Goal: Use online tool/utility: Utilize a website feature to perform a specific function

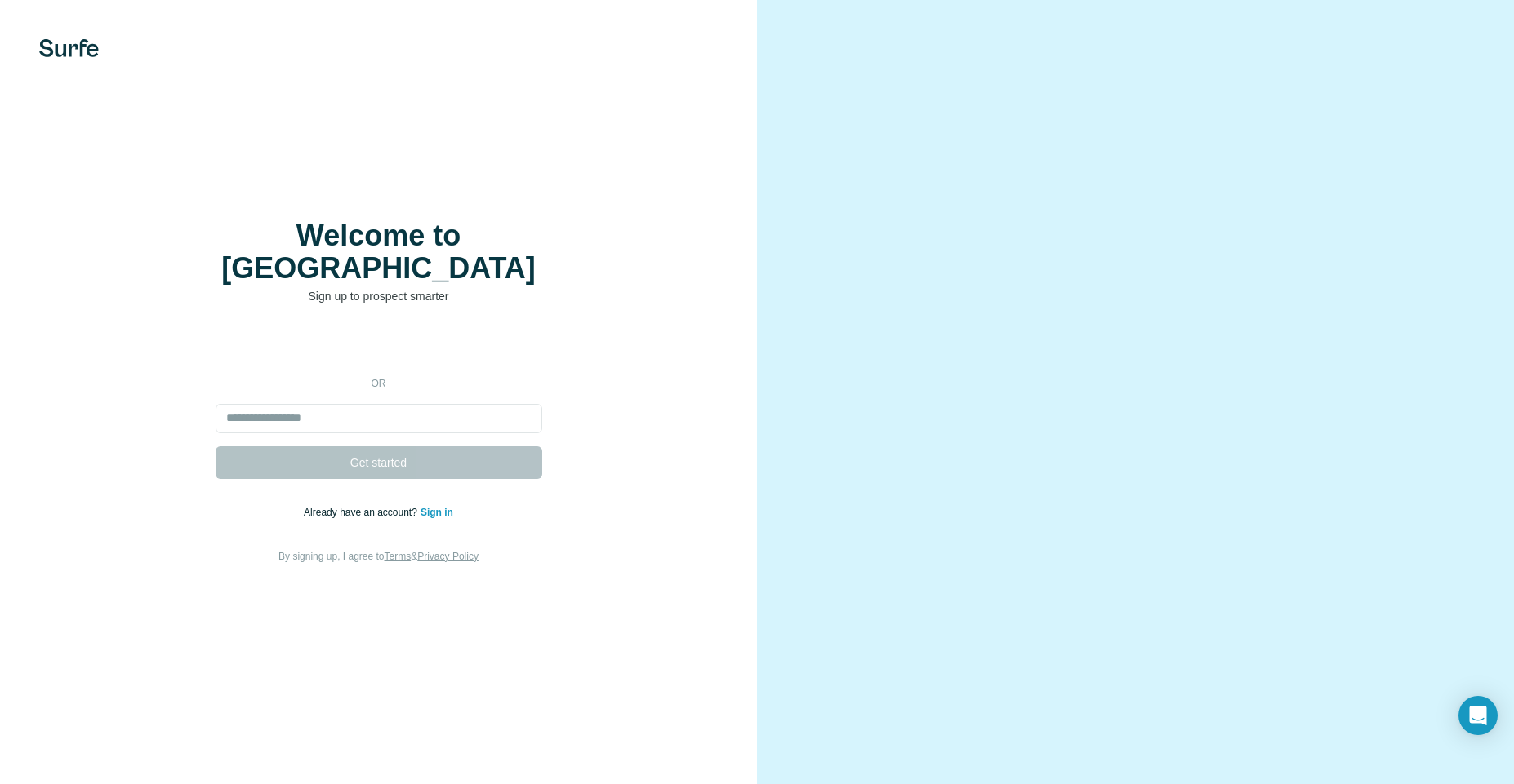
click at [441, 506] on link "Sign in" at bounding box center [436, 512] width 32 height 12
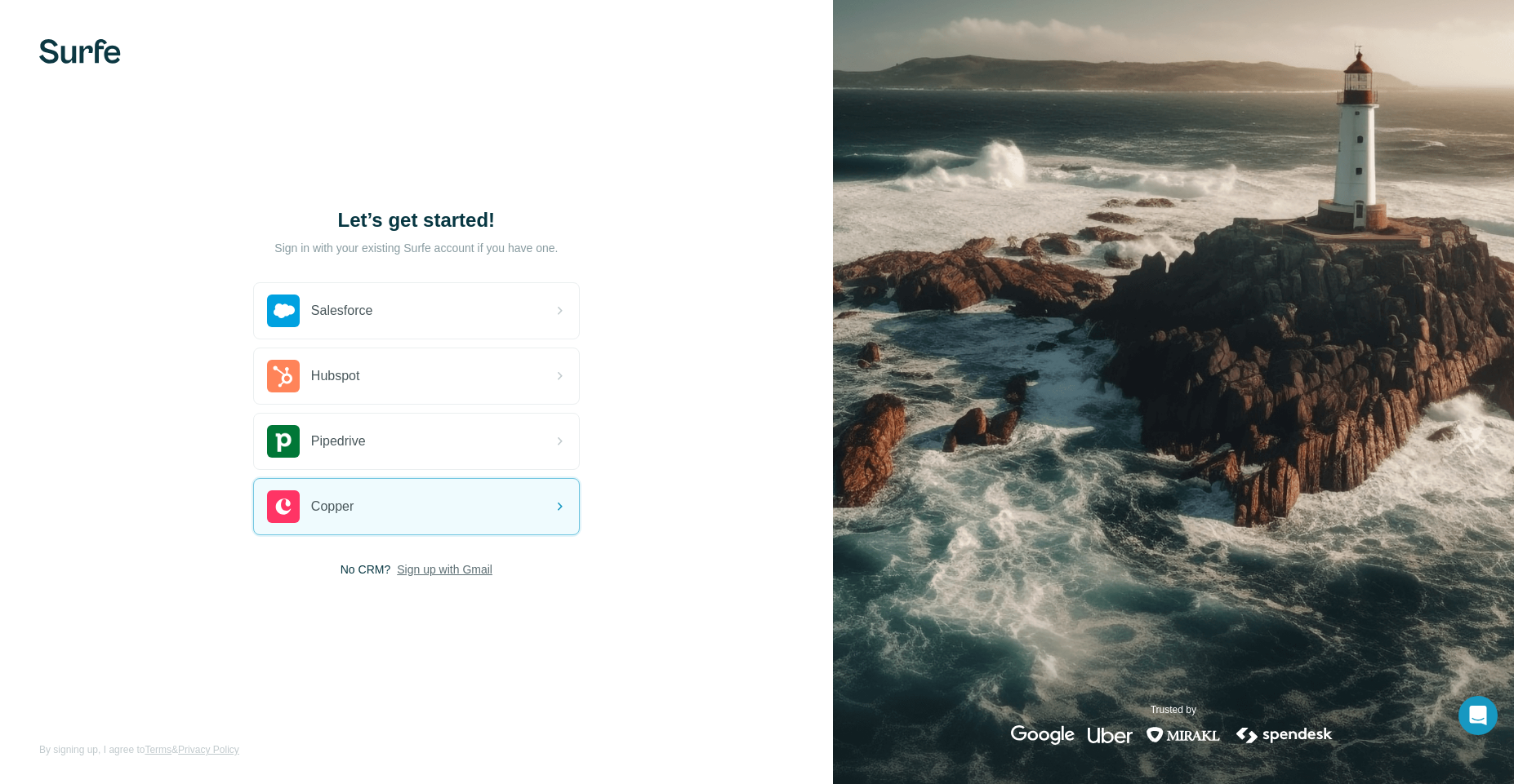
click at [463, 576] on span "Sign up with Gmail" at bounding box center [445, 569] width 96 height 17
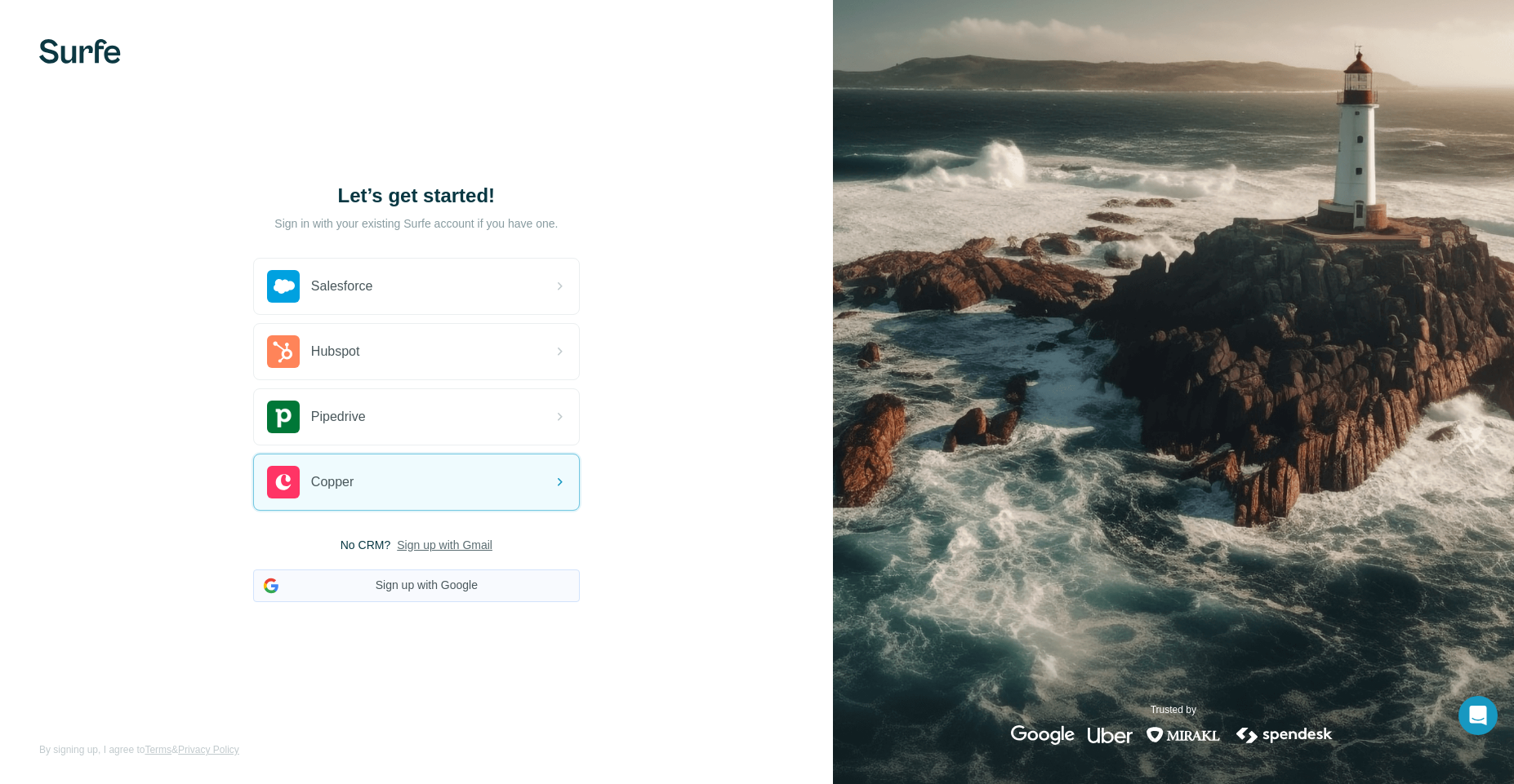
click at [458, 593] on button "Sign up with Google" at bounding box center [417, 586] width 327 height 32
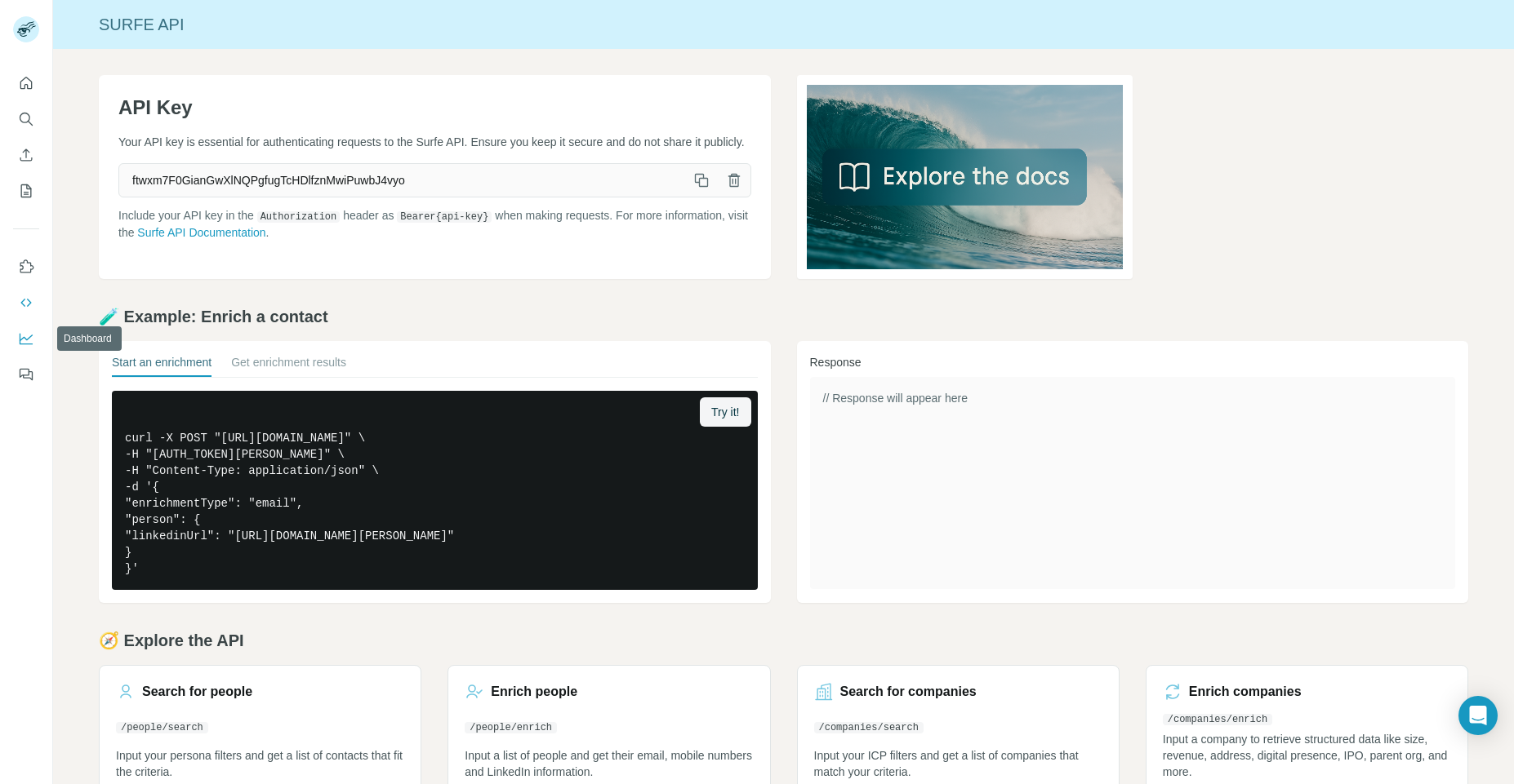
click at [26, 334] on icon "Dashboard" at bounding box center [25, 338] width 17 height 17
click at [17, 85] on button "Quick start" at bounding box center [25, 83] width 26 height 29
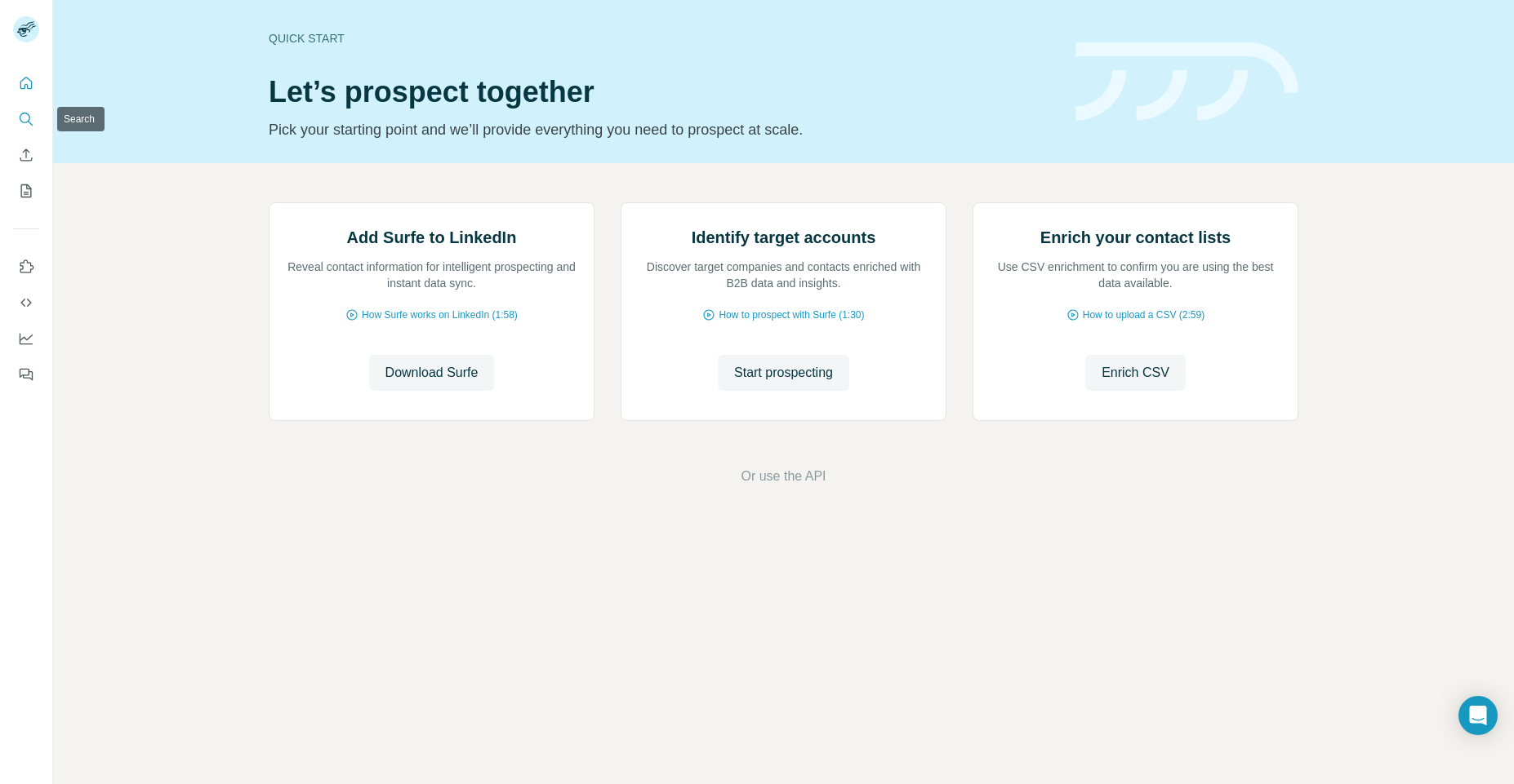
click at [26, 128] on button "Search" at bounding box center [25, 119] width 26 height 29
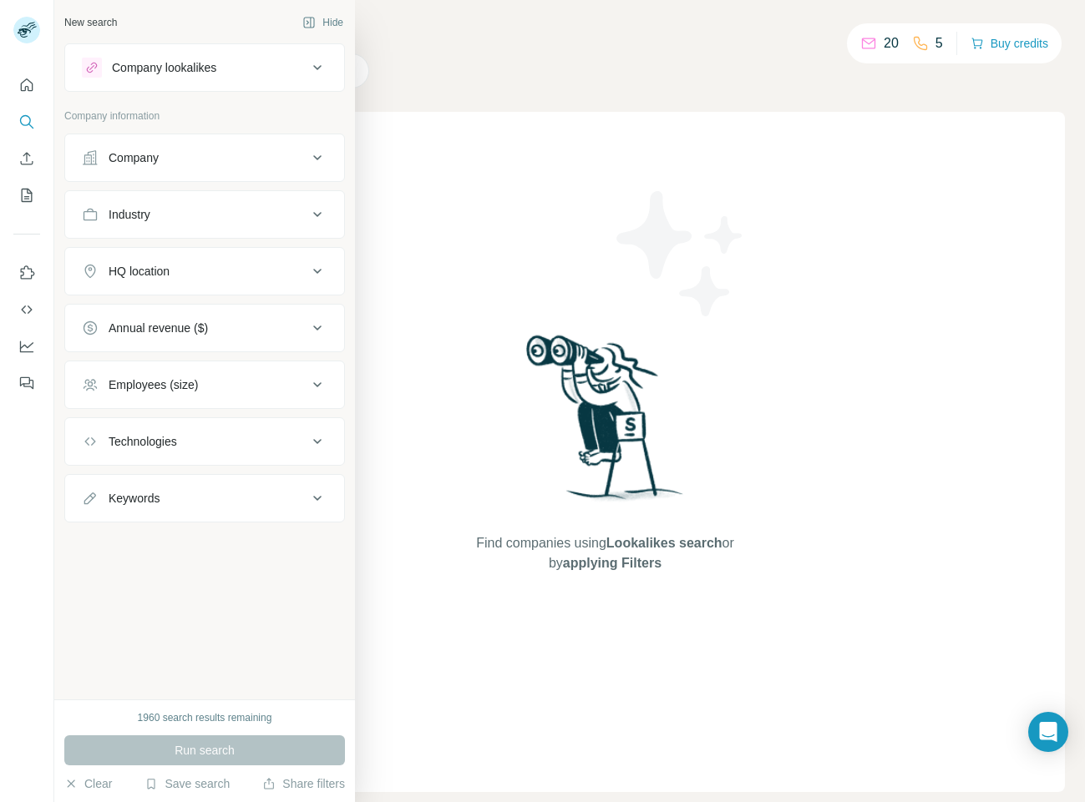
click at [139, 74] on div "Company lookalikes" at bounding box center [164, 67] width 104 height 17
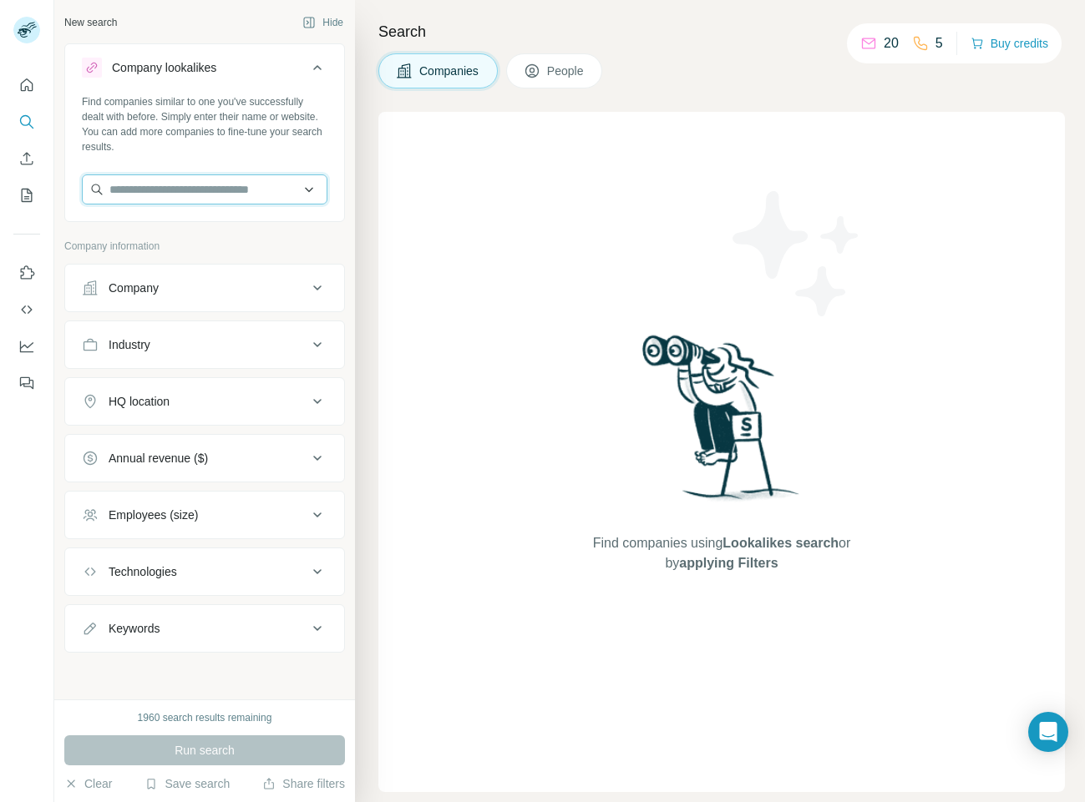
click at [183, 187] on input "text" at bounding box center [204, 189] width 245 height 30
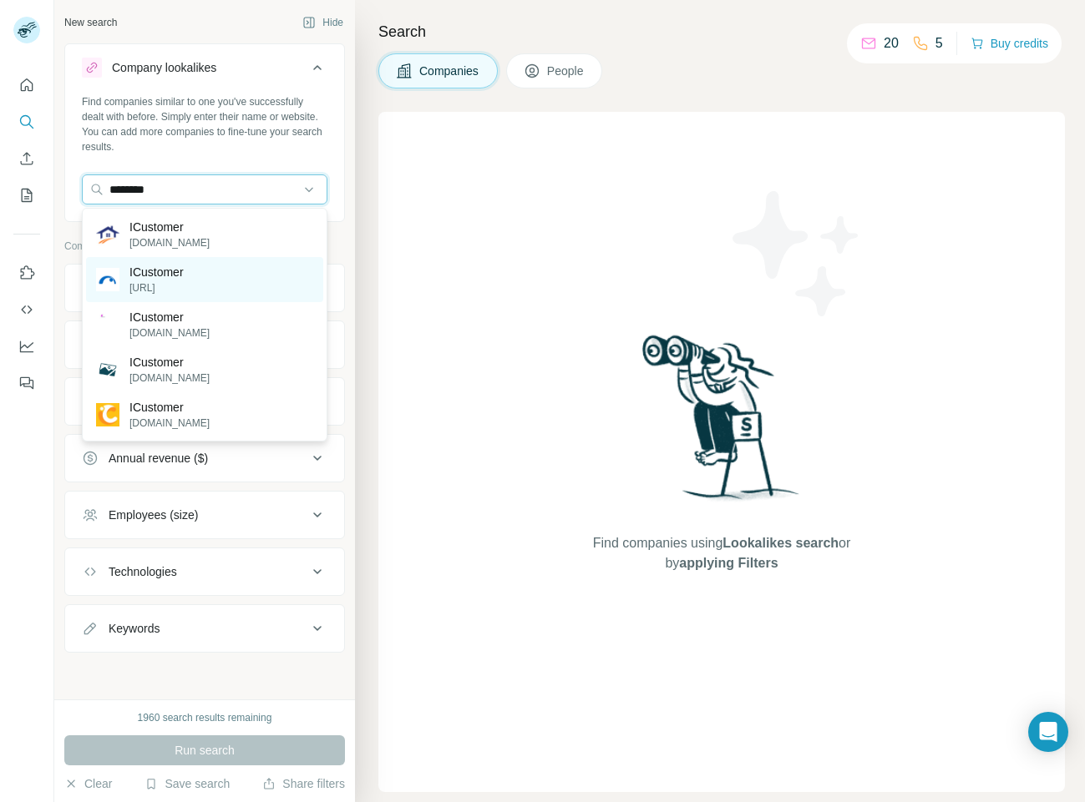
type input "********"
click at [190, 276] on div "ICustomer icustomer.ai" at bounding box center [204, 279] width 237 height 45
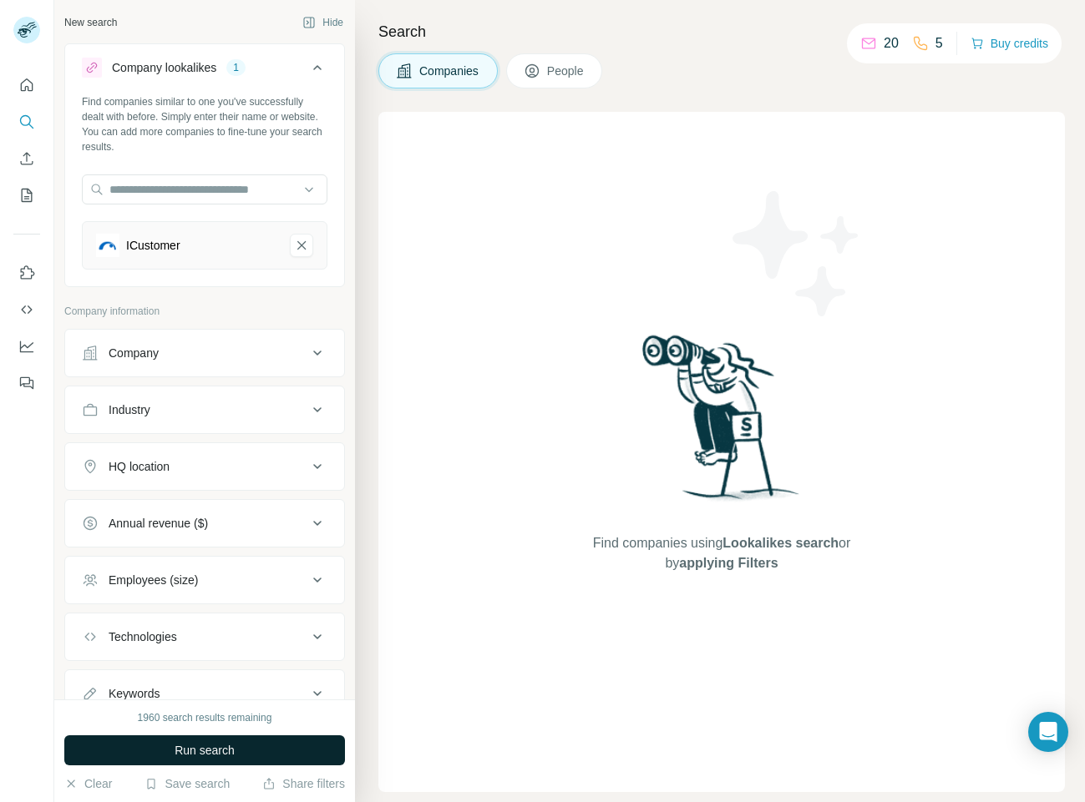
click at [260, 754] on button "Run search" at bounding box center [204, 751] width 281 height 30
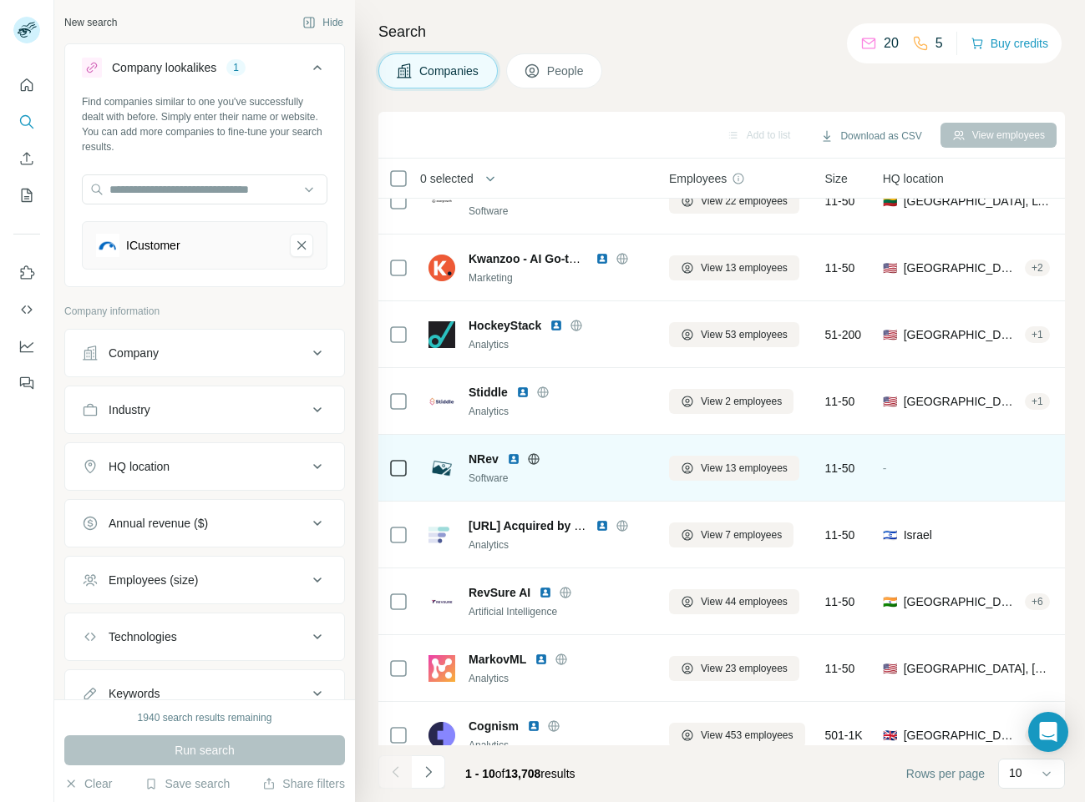
scroll to position [129, 0]
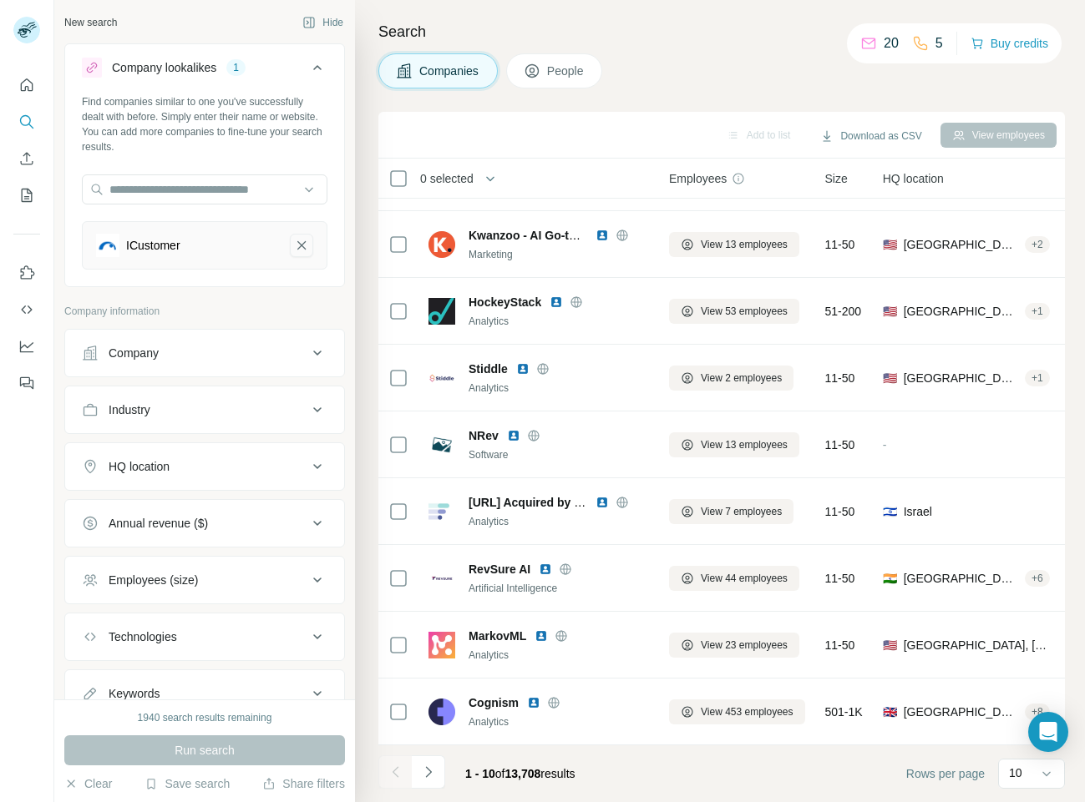
click at [294, 241] on icon "ICustomer-remove-button" at bounding box center [301, 245] width 15 height 17
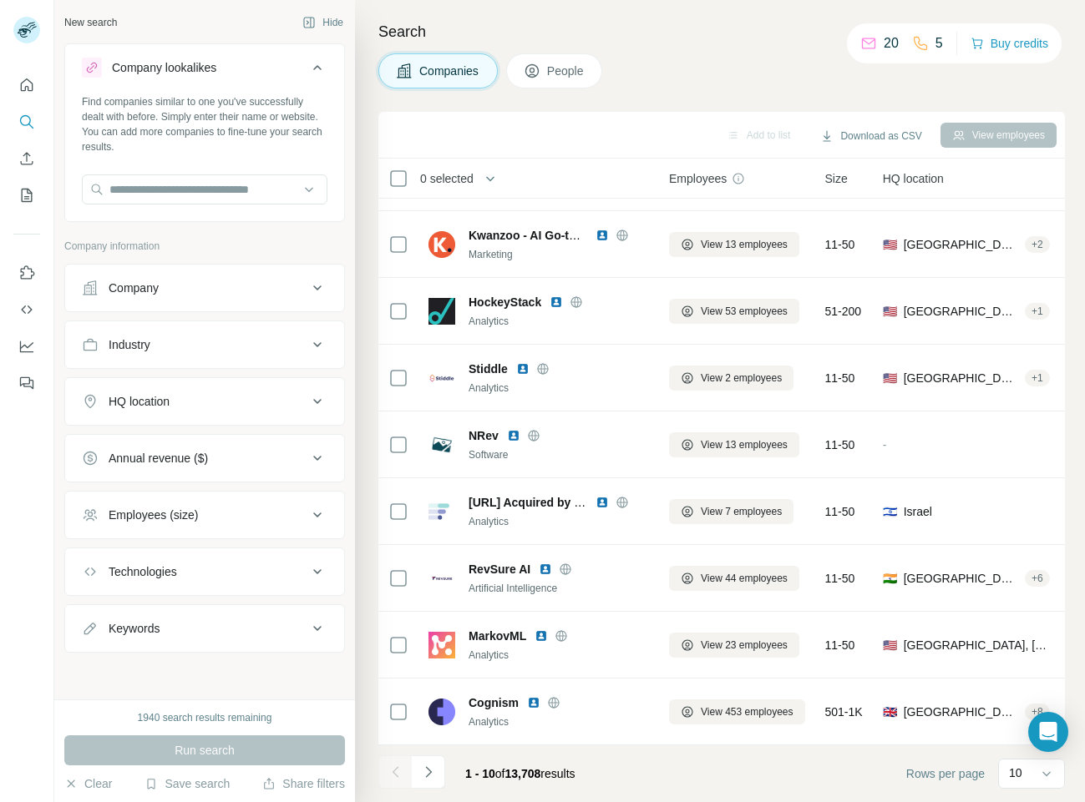
click at [296, 284] on div "Company" at bounding box center [194, 288] width 225 height 17
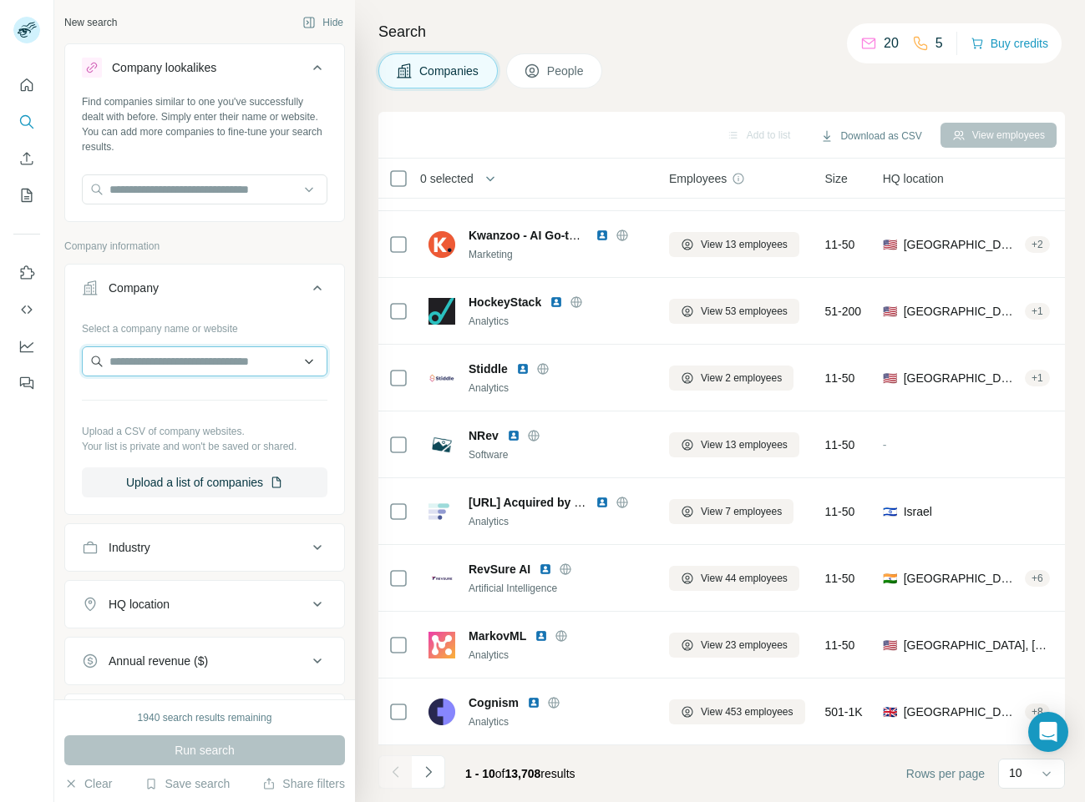
click at [248, 359] on input "text" at bounding box center [204, 361] width 245 height 30
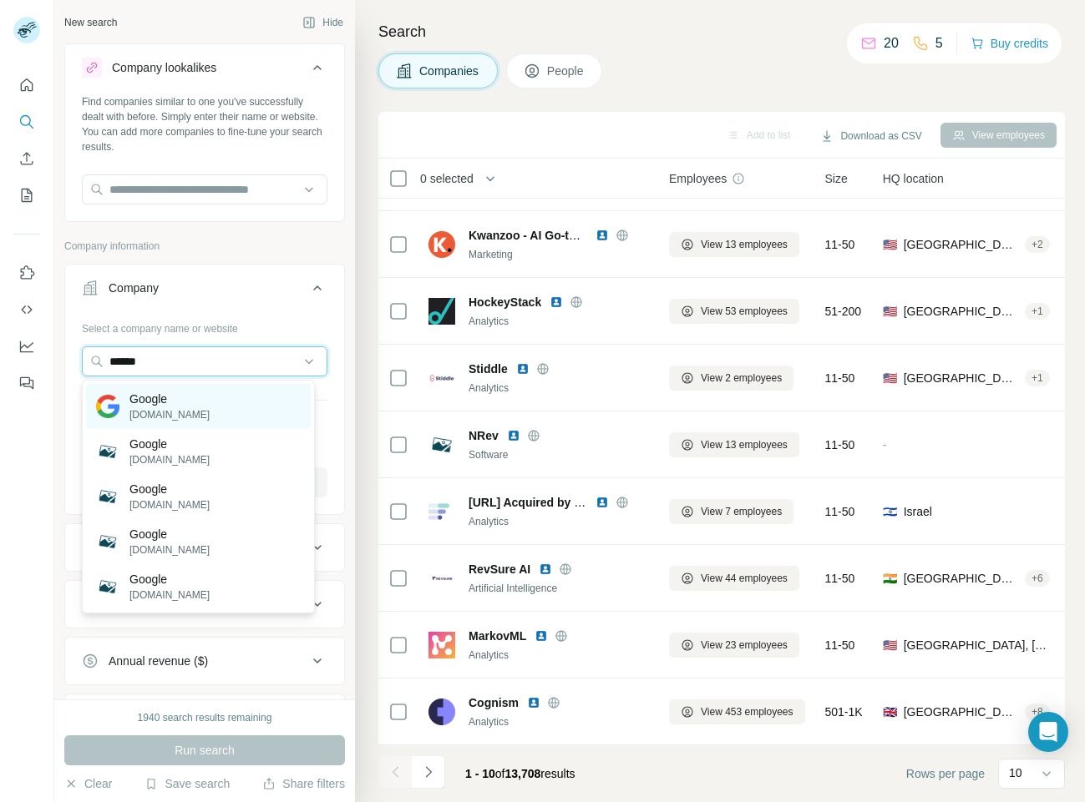
type input "******"
click at [210, 415] on div "Google google.com" at bounding box center [198, 406] width 225 height 45
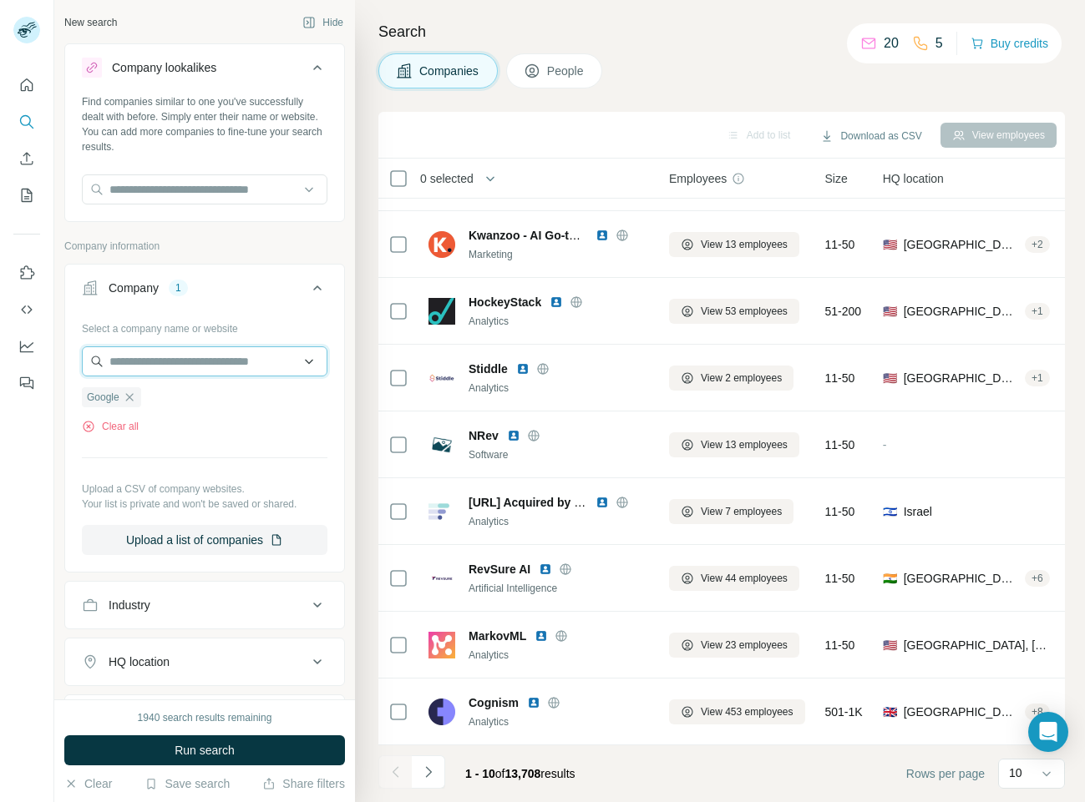
click at [188, 369] on input "text" at bounding box center [204, 361] width 245 height 30
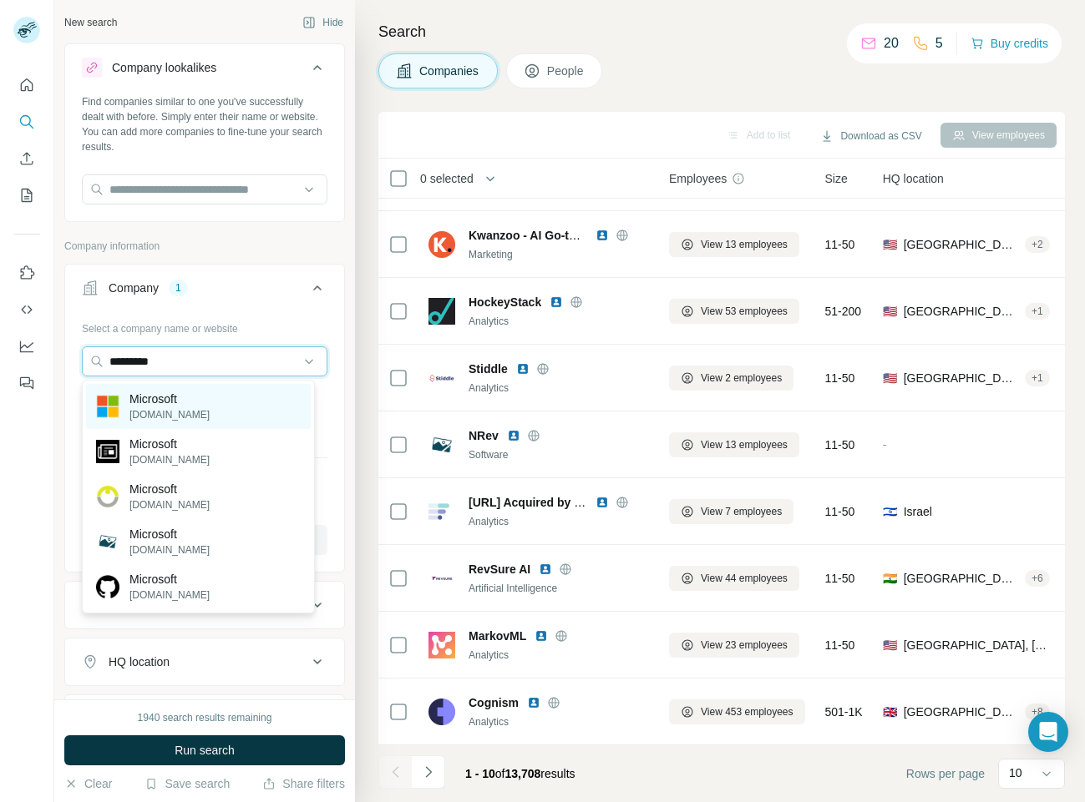
type input "*********"
click at [213, 400] on div "Microsoft microsoft.com" at bounding box center [198, 406] width 225 height 45
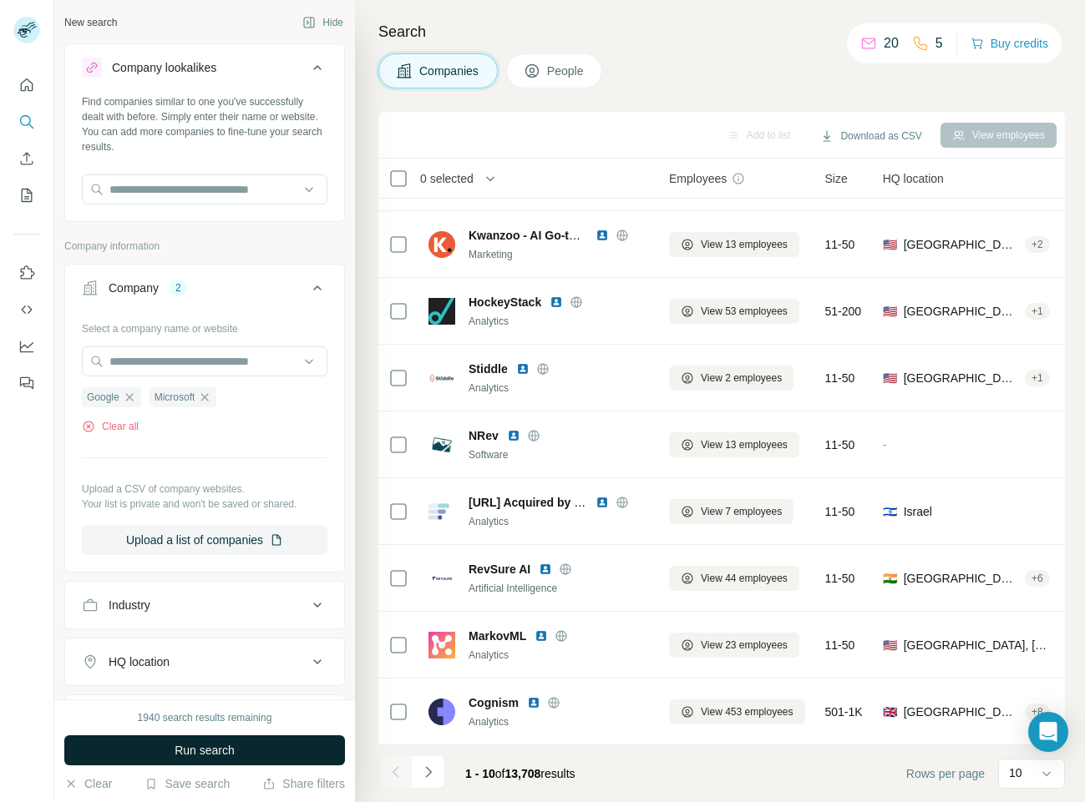
click at [307, 660] on icon at bounding box center [317, 662] width 20 height 20
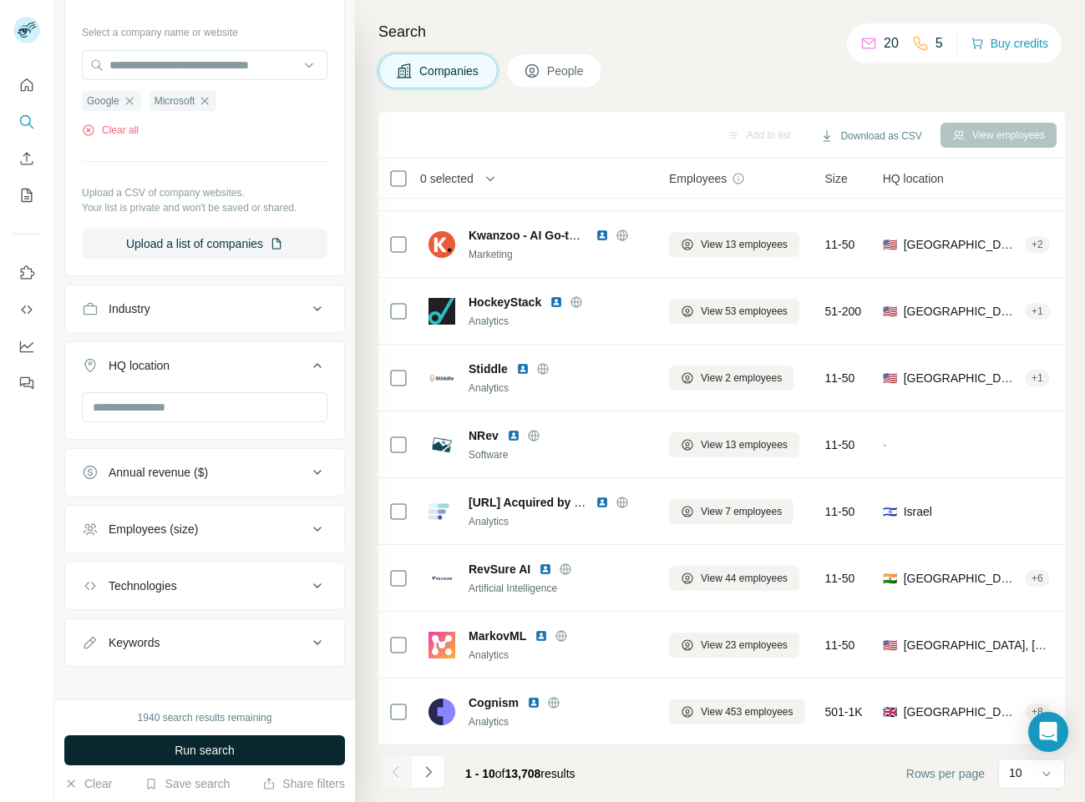
scroll to position [311, 0]
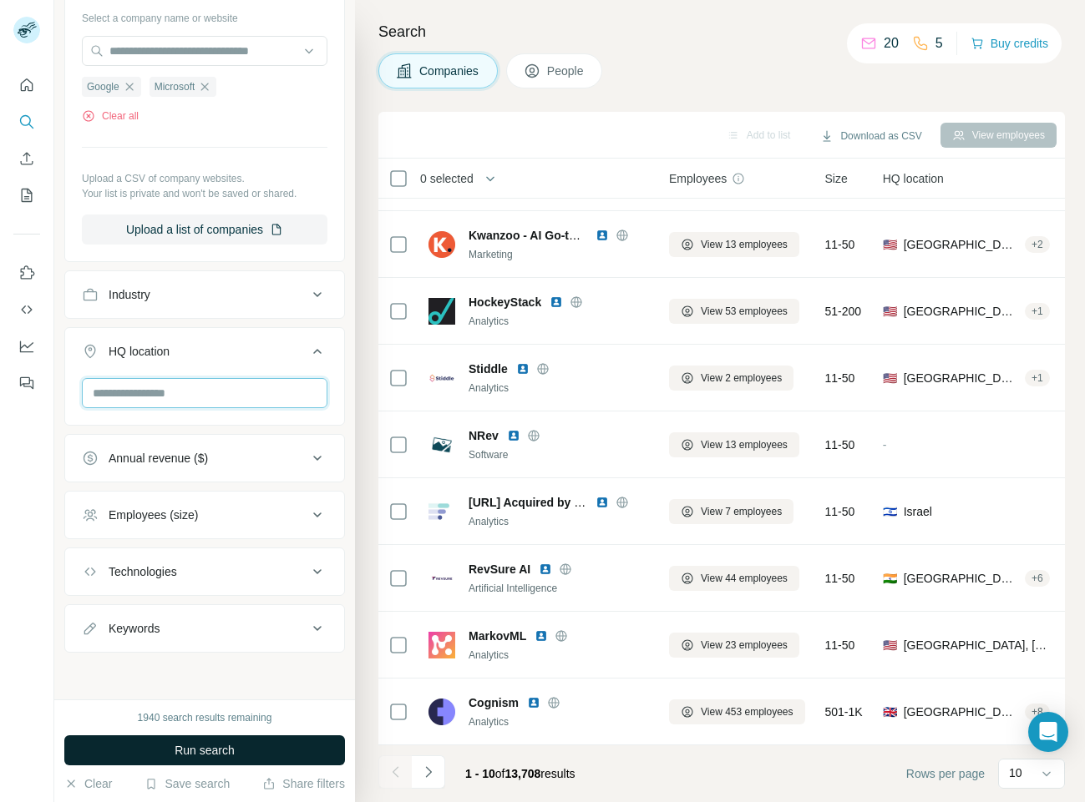
click at [170, 384] on input "text" at bounding box center [204, 393] width 245 height 30
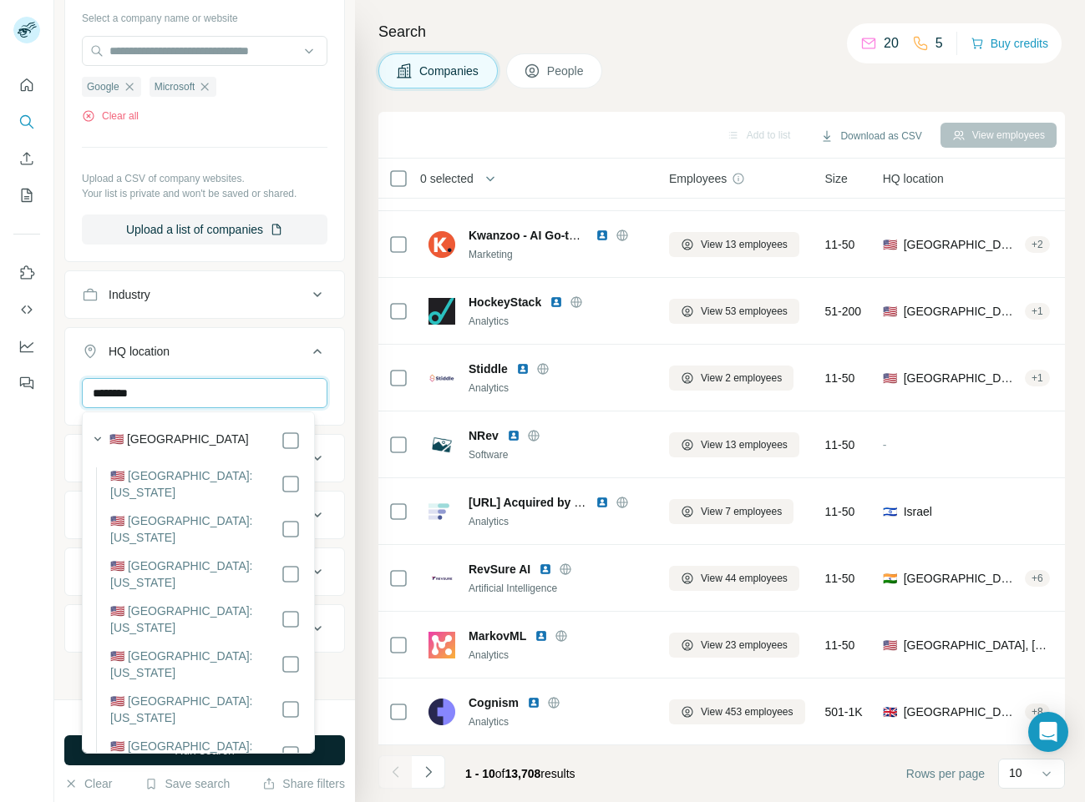
type input "********"
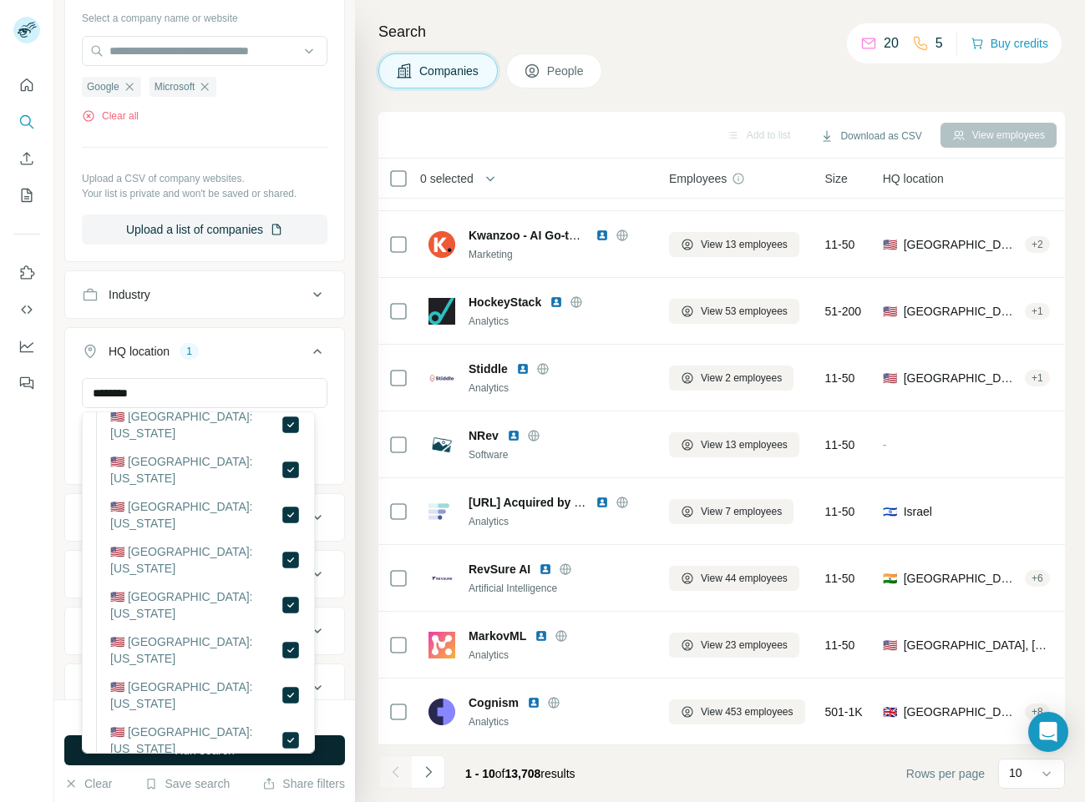
scroll to position [1603, 0]
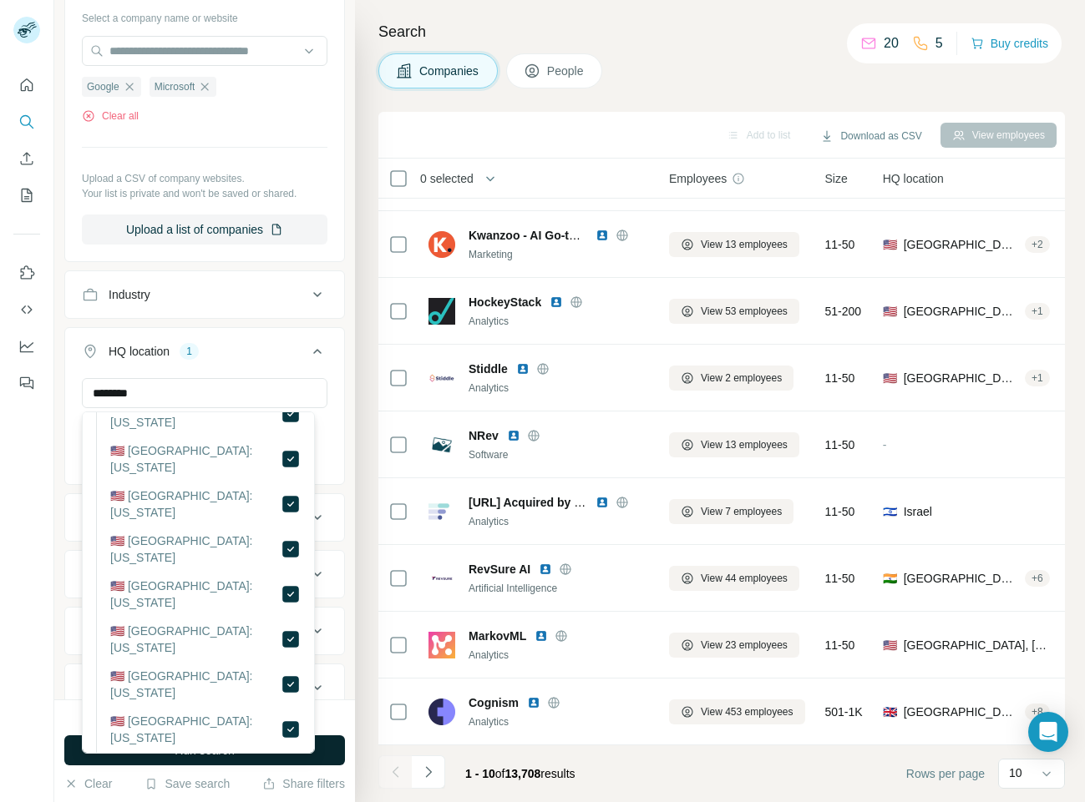
click at [67, 657] on ul "Company 2 Select a company name or website Google Microsoft Clear all Upload a …" at bounding box center [204, 332] width 281 height 759
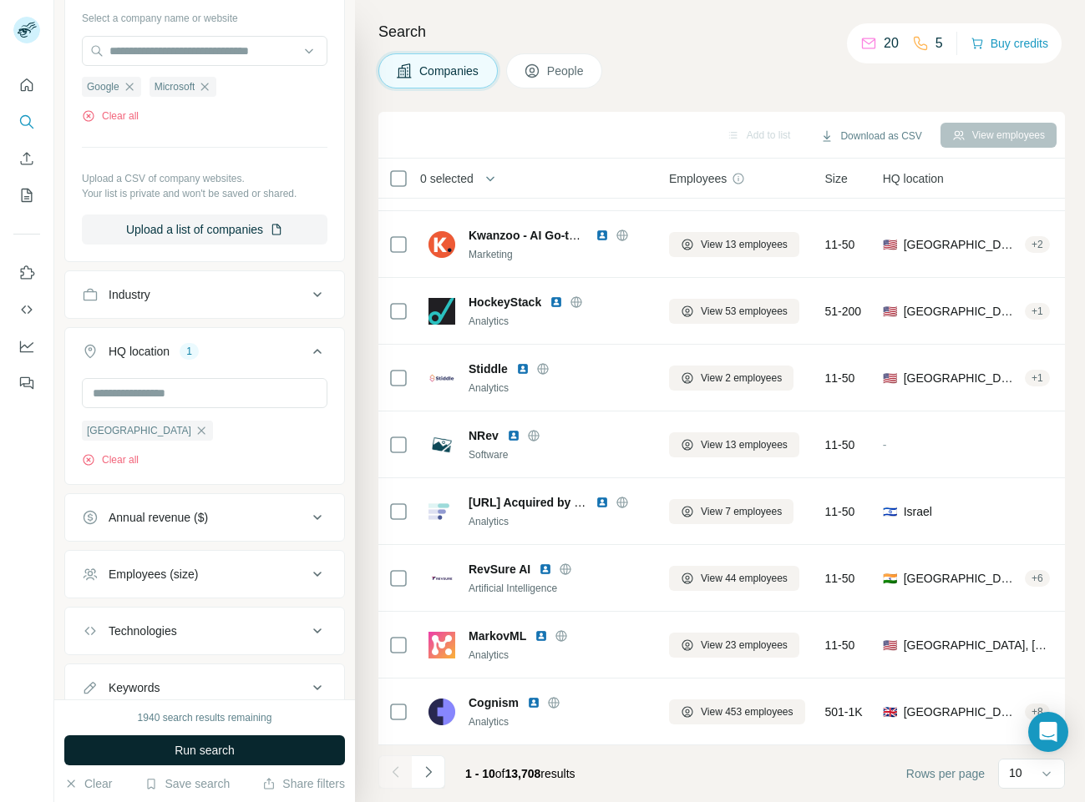
click at [208, 756] on span "Run search" at bounding box center [204, 750] width 60 height 17
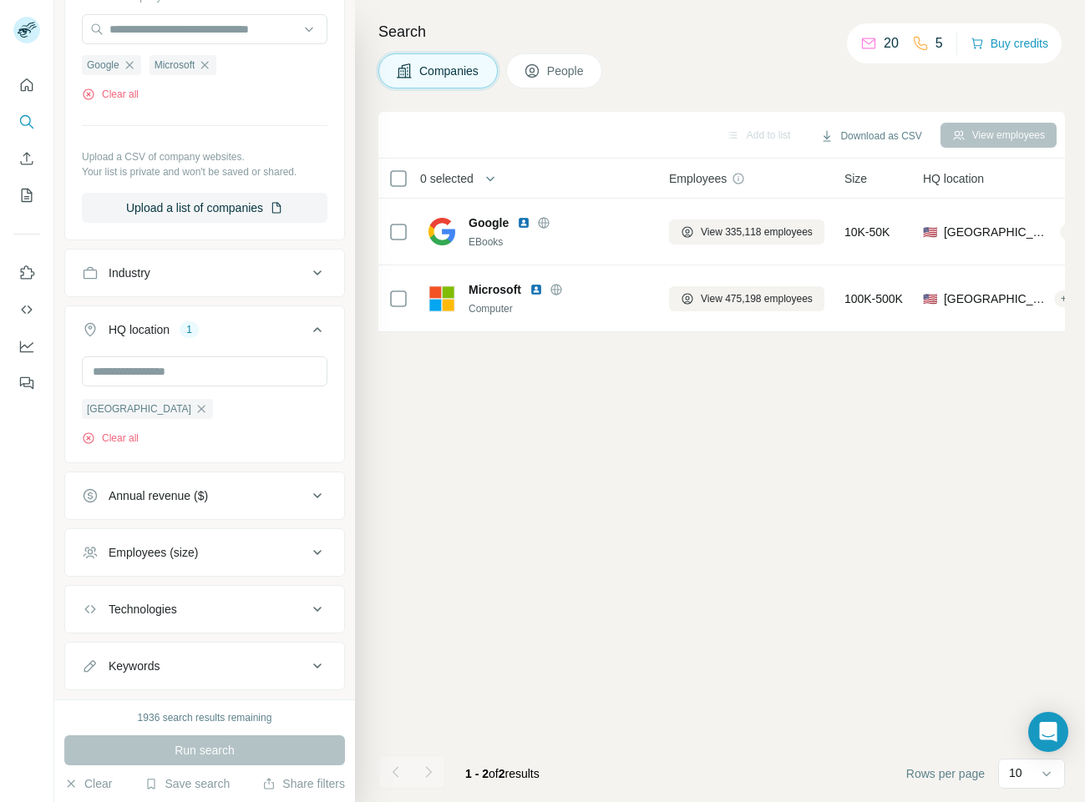
scroll to position [370, 0]
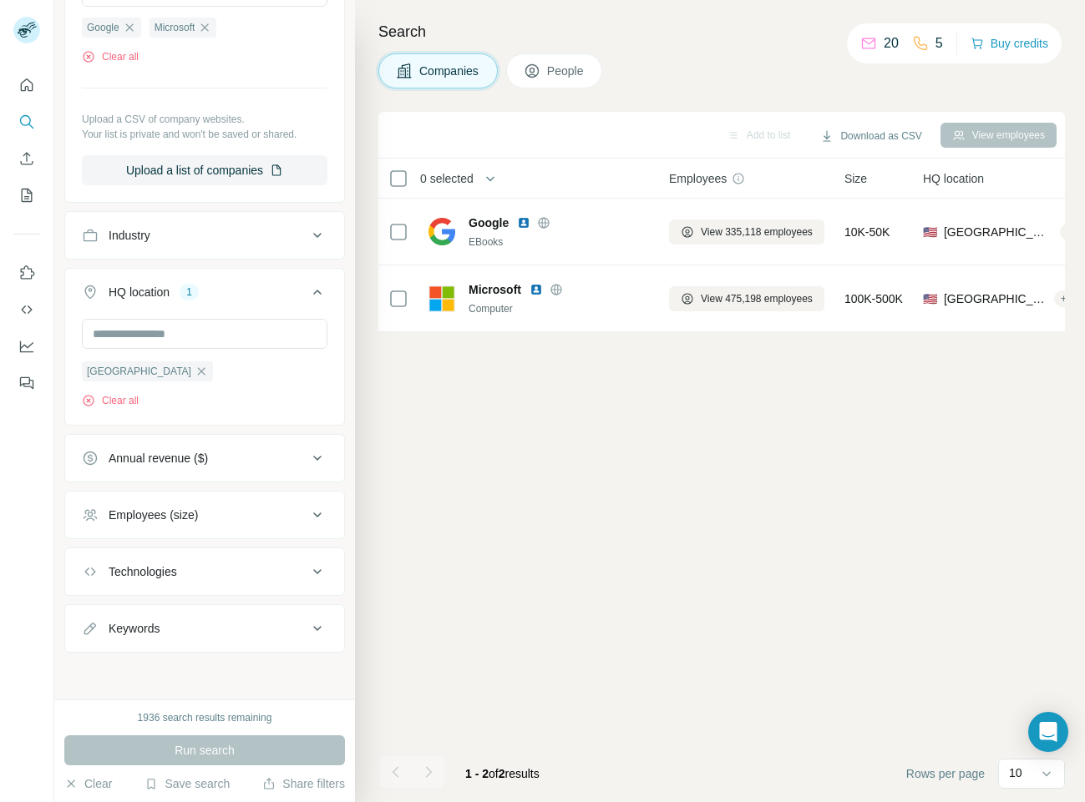
click at [282, 463] on div "Annual revenue ($)" at bounding box center [194, 458] width 225 height 17
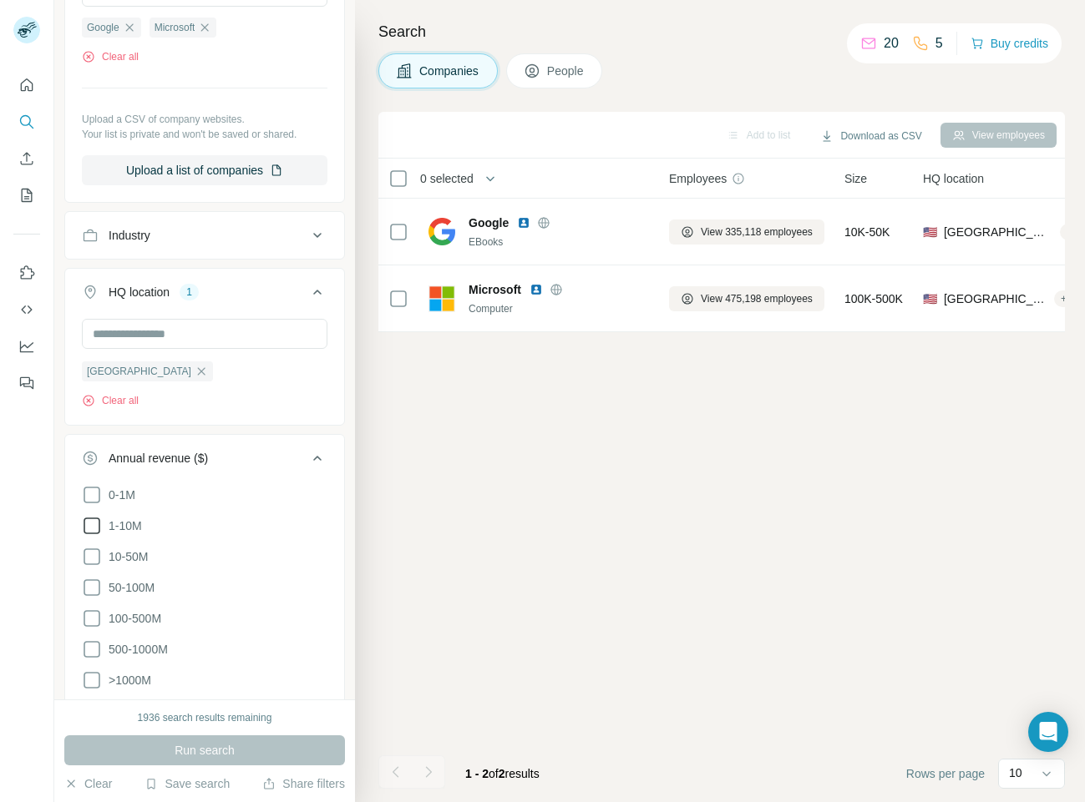
click at [136, 533] on span "1-10M" at bounding box center [122, 526] width 40 height 17
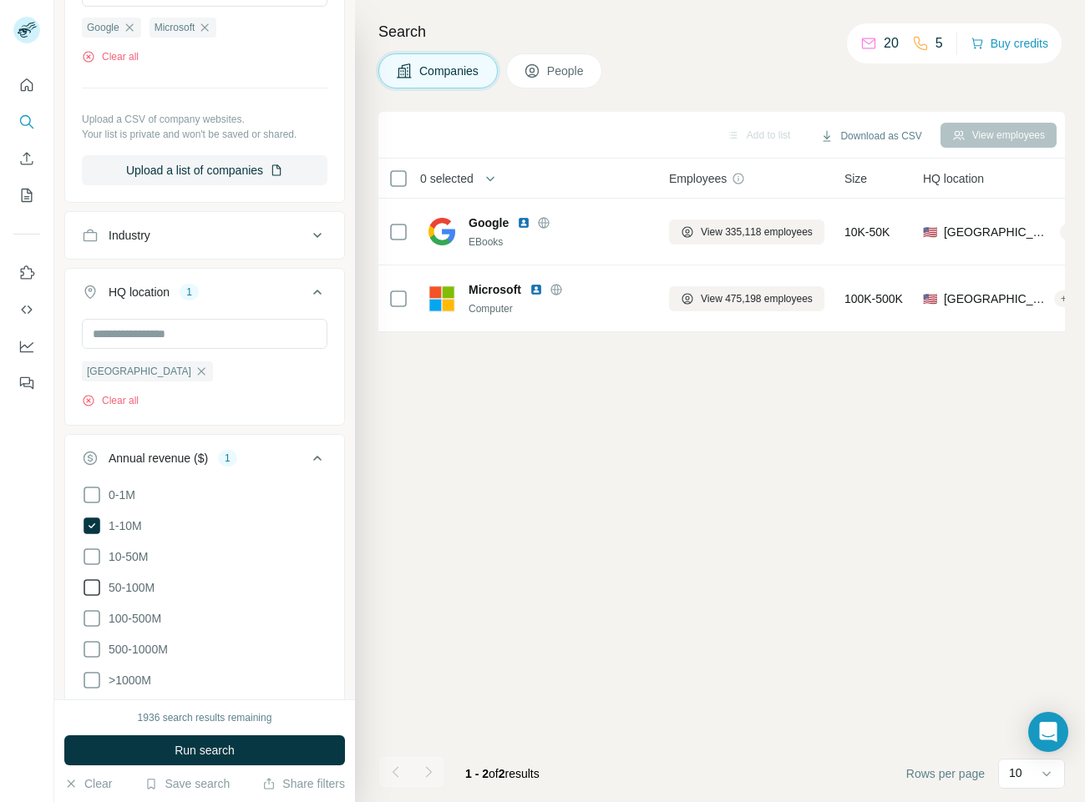
click at [127, 592] on span "50-100M" at bounding box center [128, 587] width 53 height 17
click at [138, 648] on span "500-1000M" at bounding box center [135, 649] width 66 height 17
click at [238, 754] on button "Run search" at bounding box center [204, 751] width 281 height 30
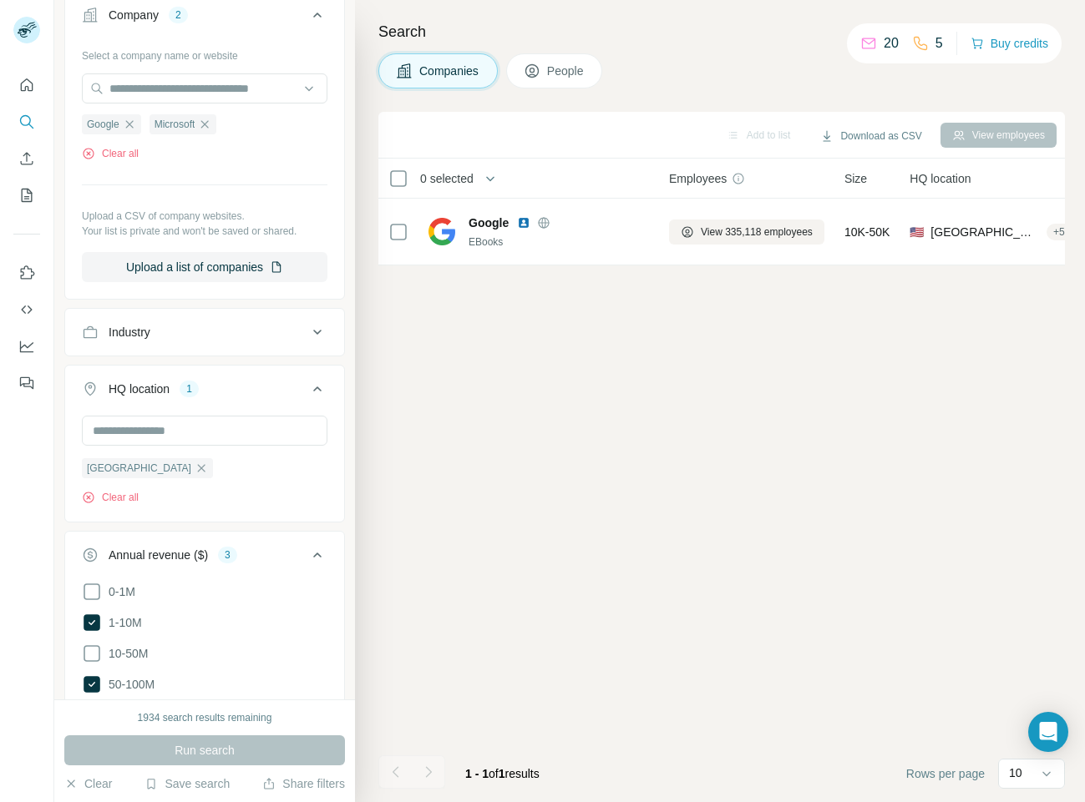
scroll to position [270, 0]
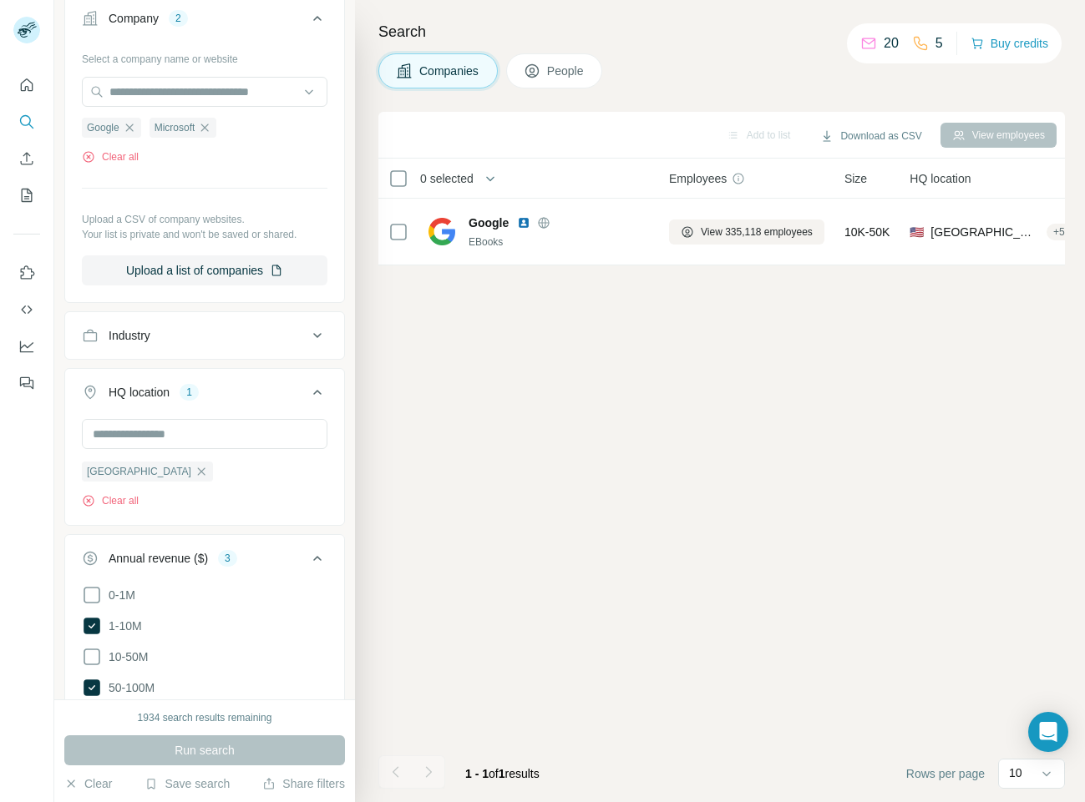
click at [195, 473] on icon "button" at bounding box center [201, 471] width 13 height 13
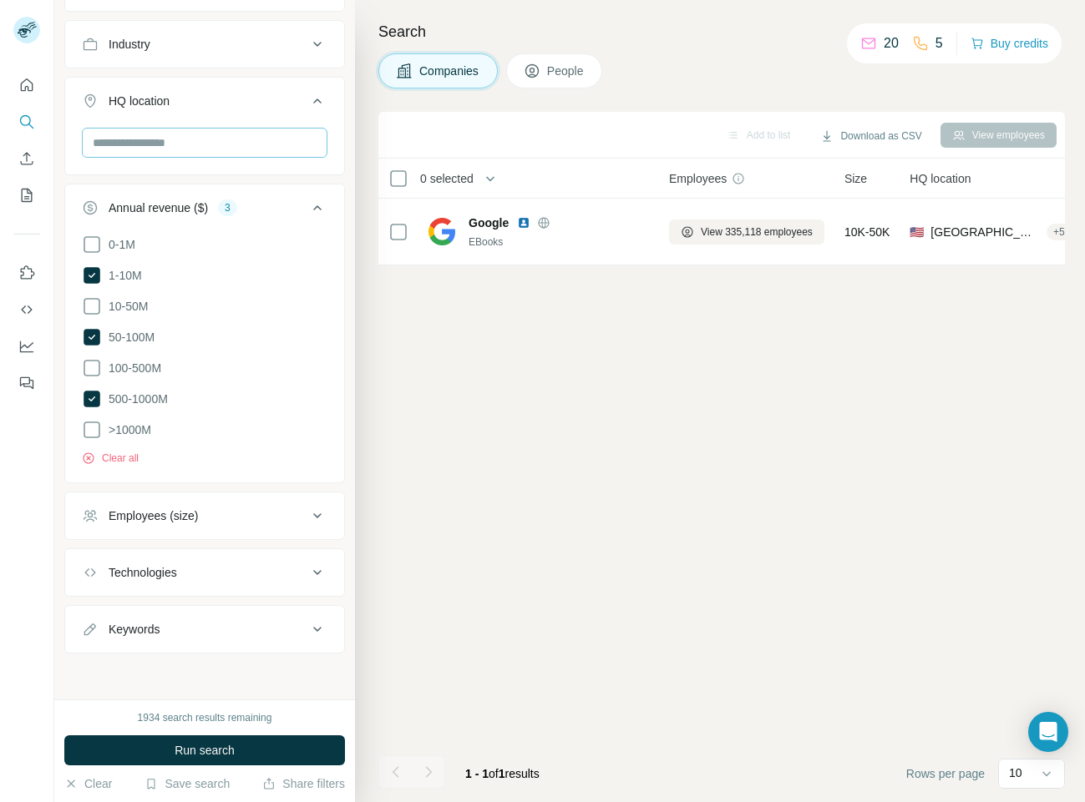
scroll to position [562, 0]
drag, startPoint x: 200, startPoint y: 748, endPoint x: 208, endPoint y: 731, distance: 18.3
click at [201, 746] on span "Run search" at bounding box center [204, 750] width 60 height 17
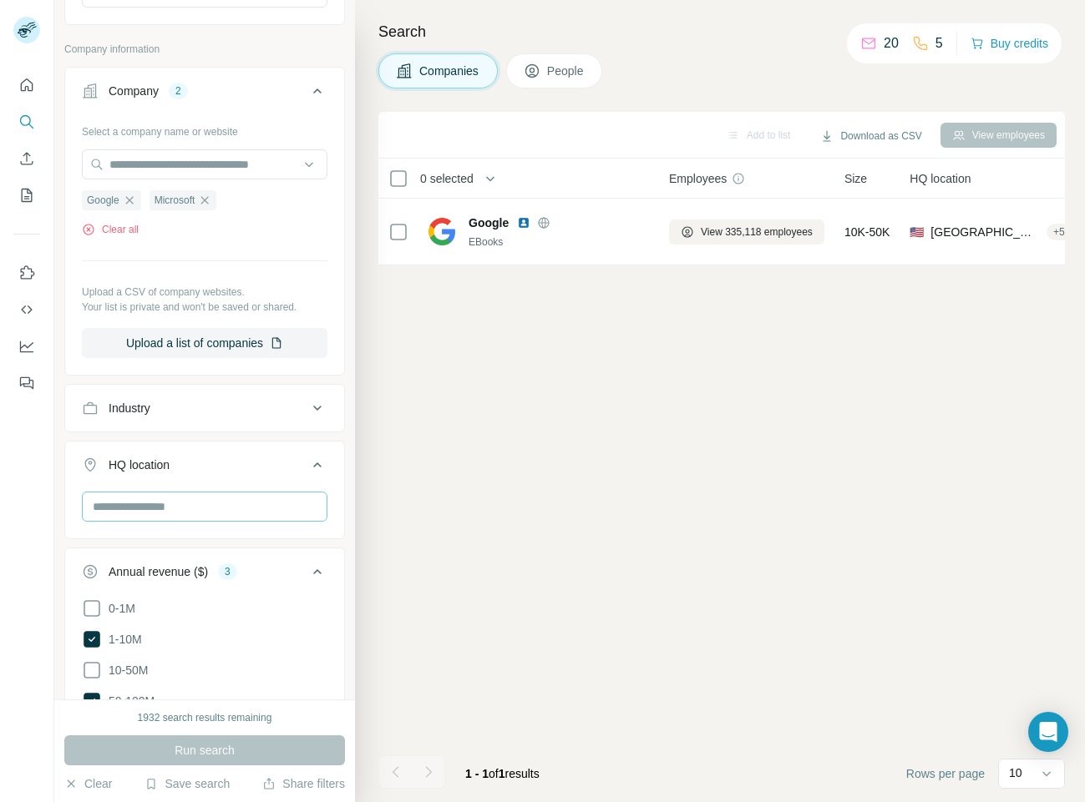
scroll to position [261, 0]
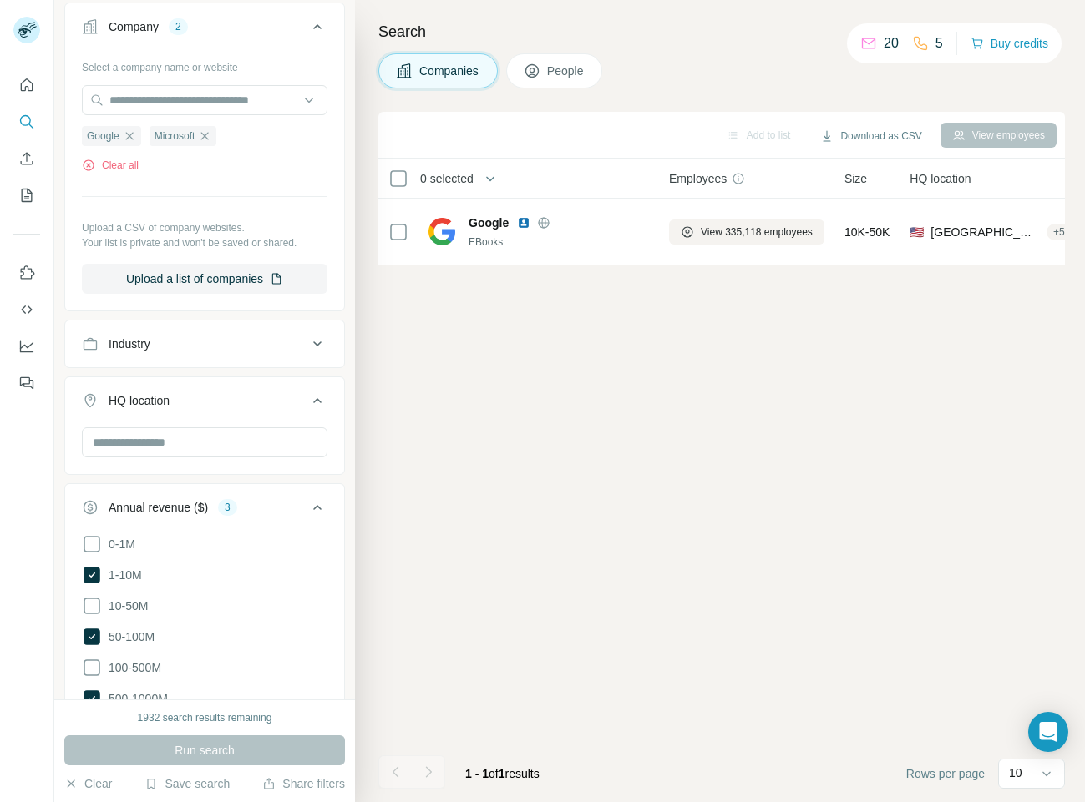
click at [250, 345] on div "Industry" at bounding box center [194, 344] width 225 height 17
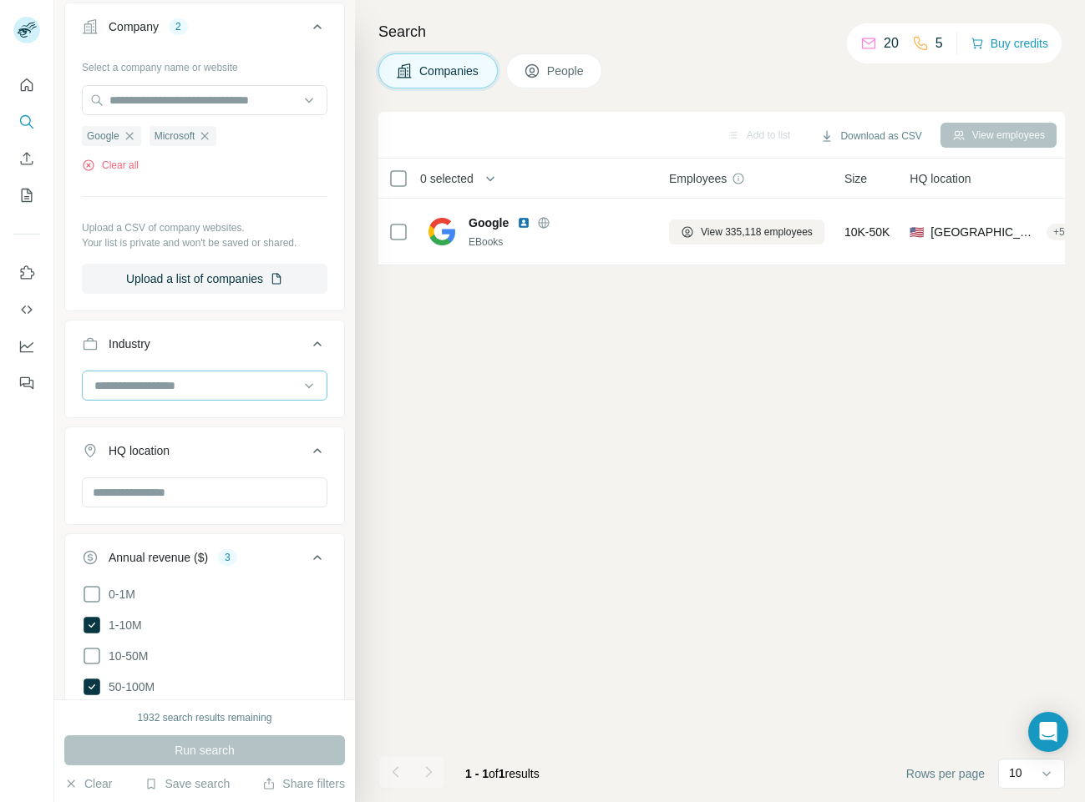
click at [222, 386] on input at bounding box center [196, 386] width 206 height 18
click at [142, 383] on input at bounding box center [196, 386] width 206 height 18
click at [153, 386] on input at bounding box center [196, 386] width 206 height 18
click at [154, 386] on input at bounding box center [196, 386] width 206 height 18
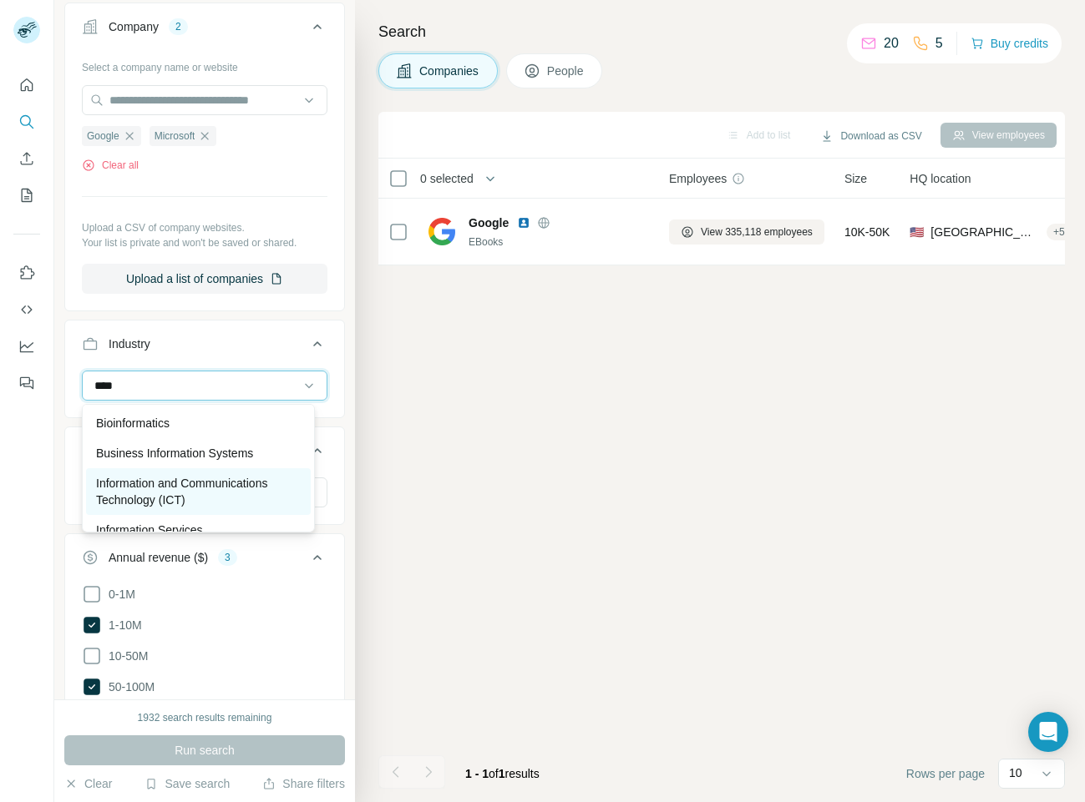
type input "****"
click at [190, 483] on p "Information and Communications Technology (ICT)" at bounding box center [198, 491] width 205 height 33
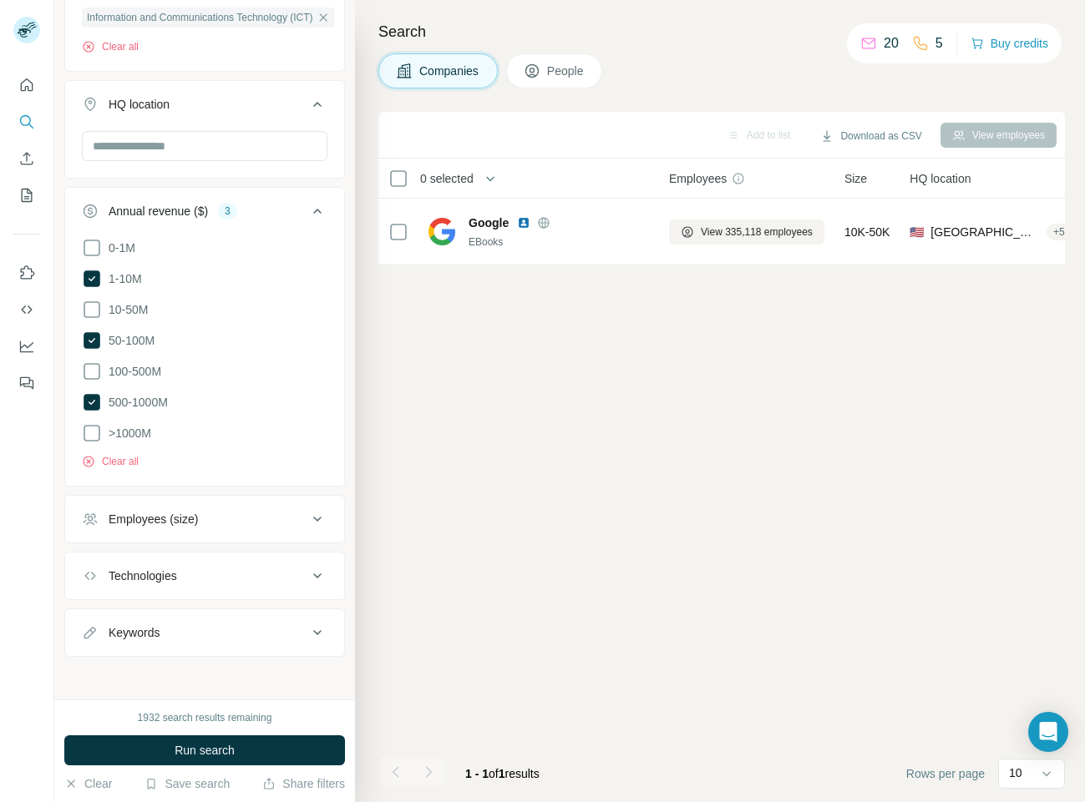
scroll to position [671, 0]
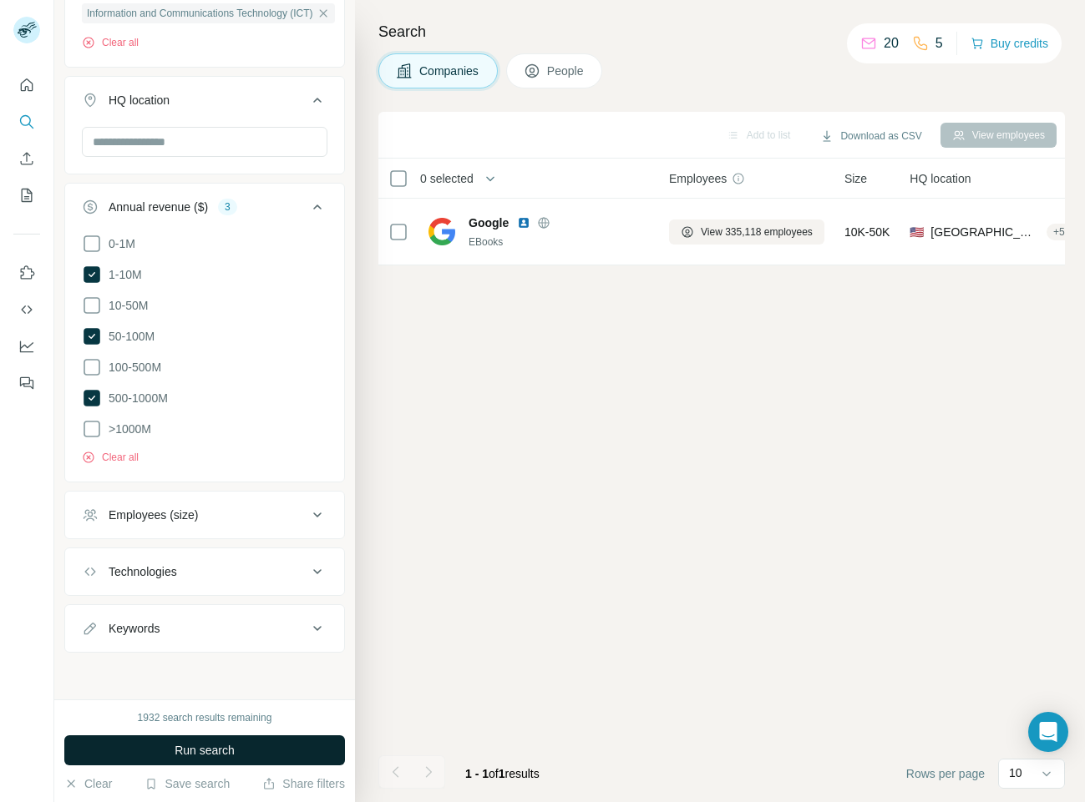
click at [257, 746] on button "Run search" at bounding box center [204, 751] width 281 height 30
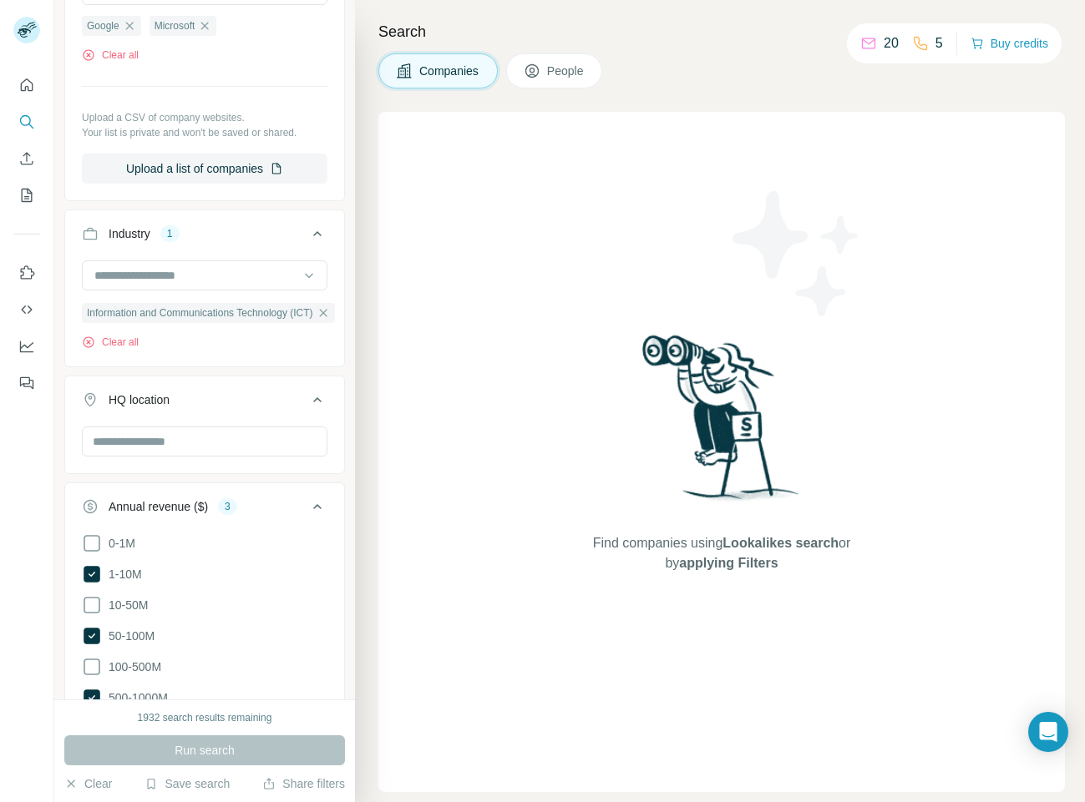
scroll to position [371, 0]
click at [282, 284] on input at bounding box center [196, 276] width 206 height 18
click at [321, 311] on icon "button" at bounding box center [323, 314] width 8 height 8
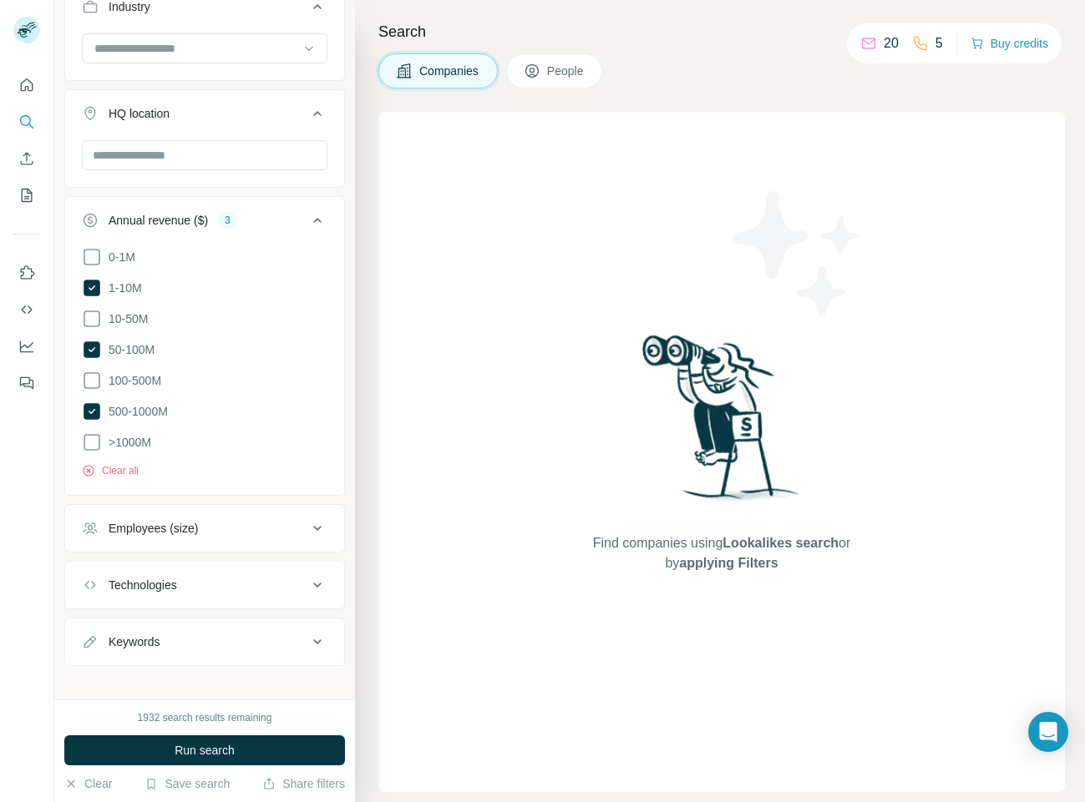
scroll to position [612, 0]
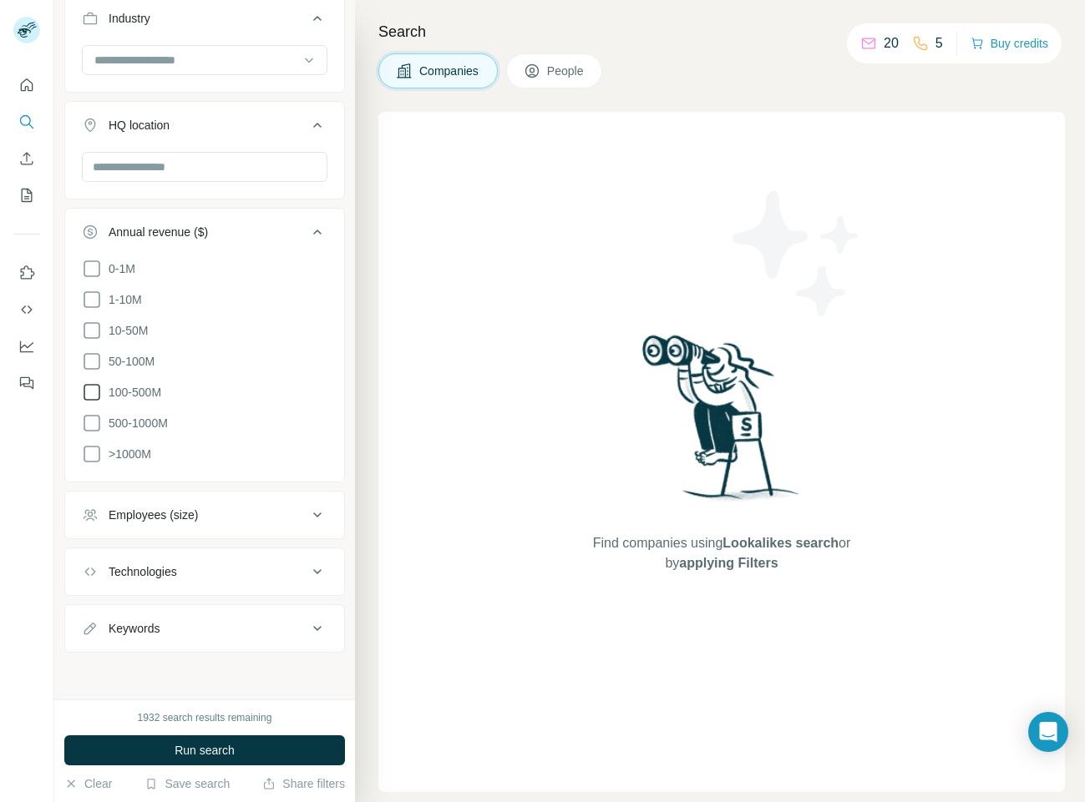
scroll to position [587, 0]
click at [186, 745] on span "Run search" at bounding box center [204, 750] width 60 height 17
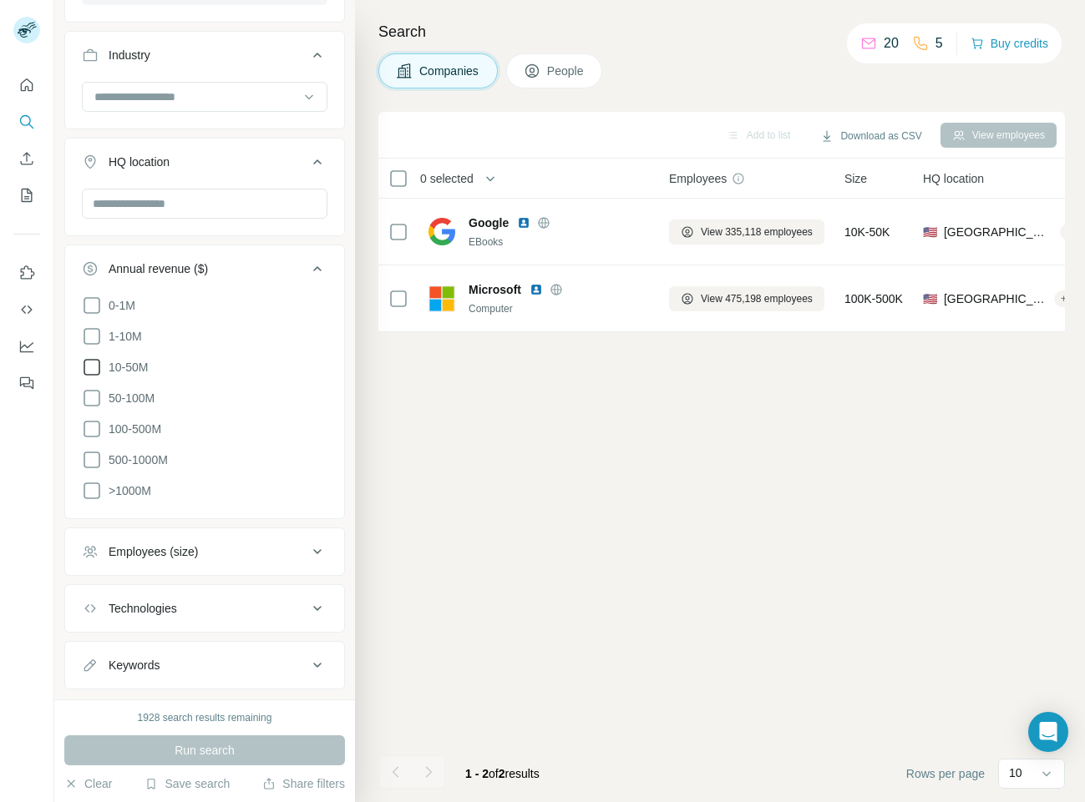
scroll to position [487, 0]
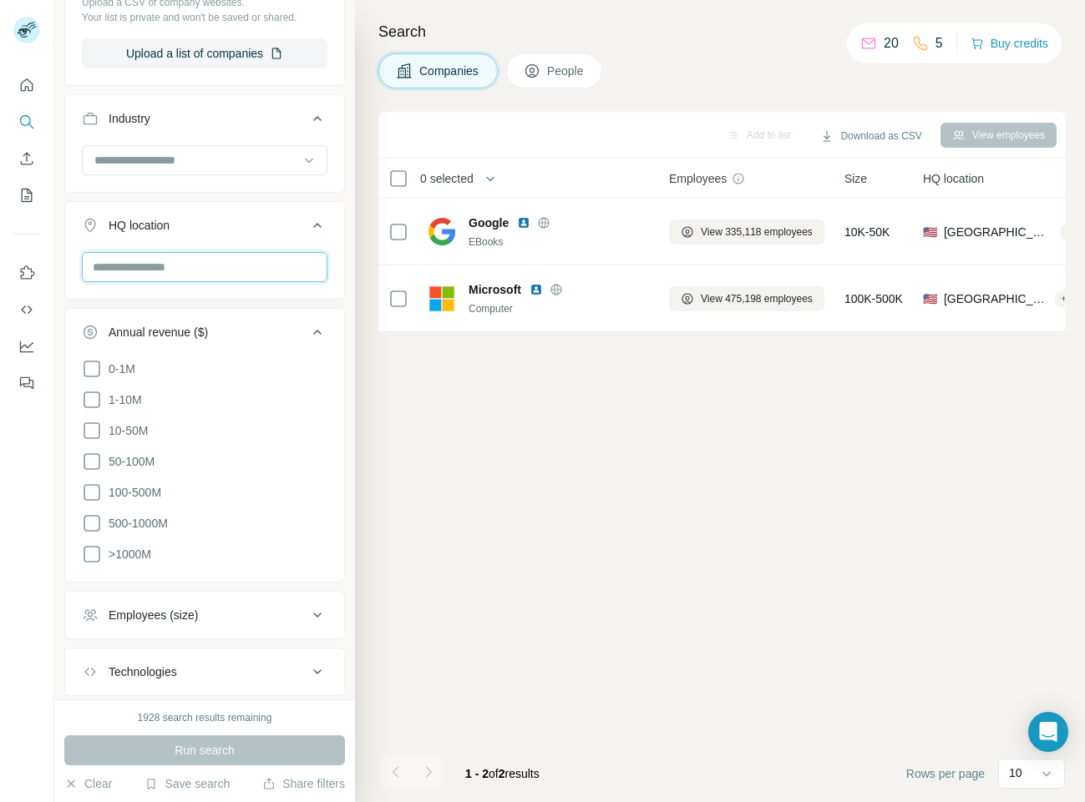
click at [232, 278] on input "text" at bounding box center [204, 267] width 245 height 30
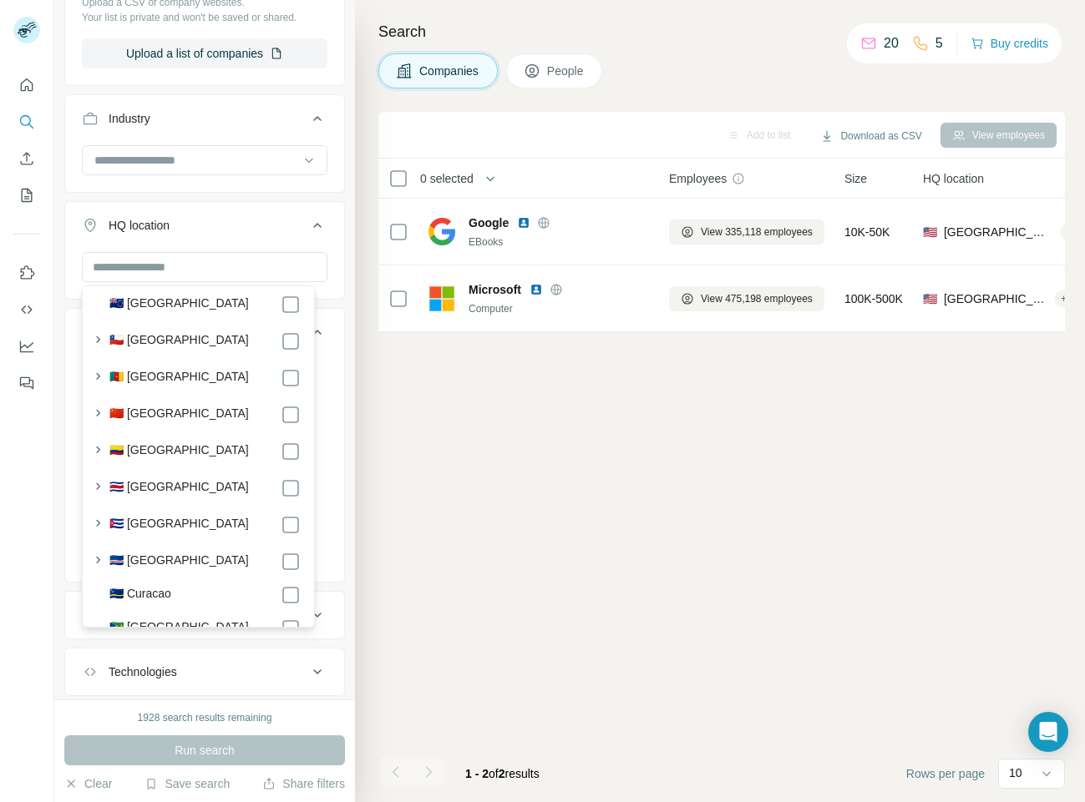
click at [161, 409] on div "🇨🇳 China" at bounding box center [204, 415] width 191 height 20
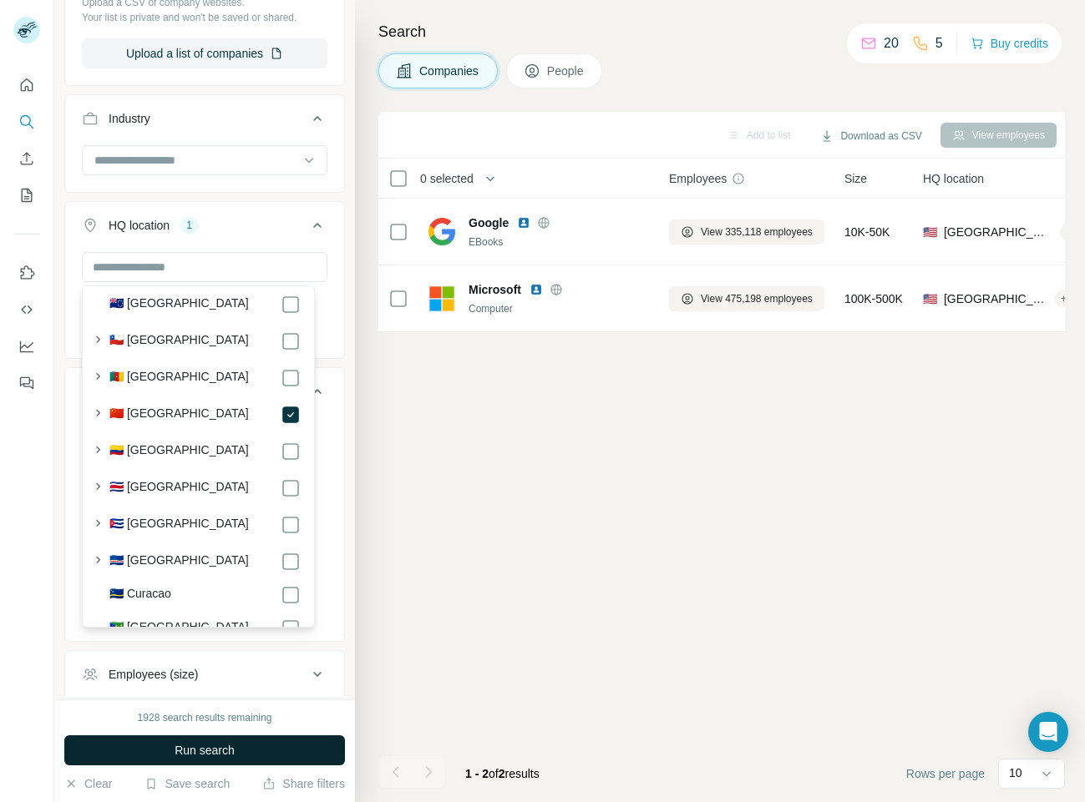
click at [215, 744] on span "Run search" at bounding box center [204, 750] width 60 height 17
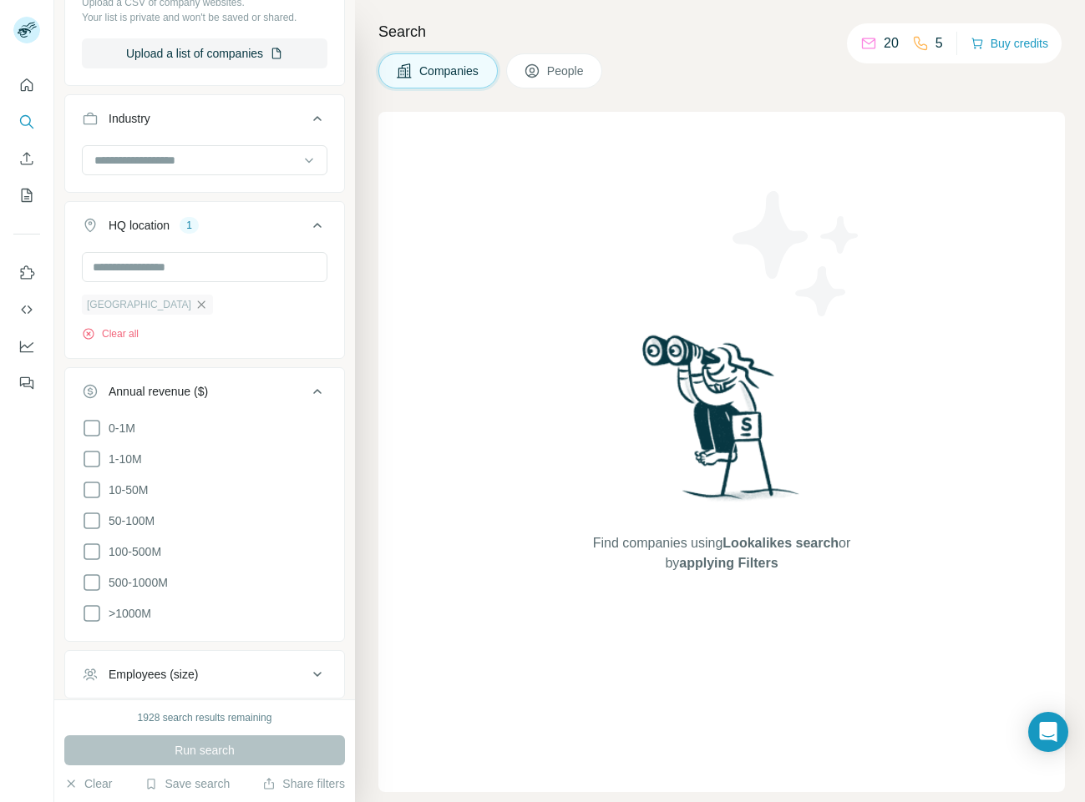
click at [195, 309] on icon "button" at bounding box center [201, 304] width 13 height 13
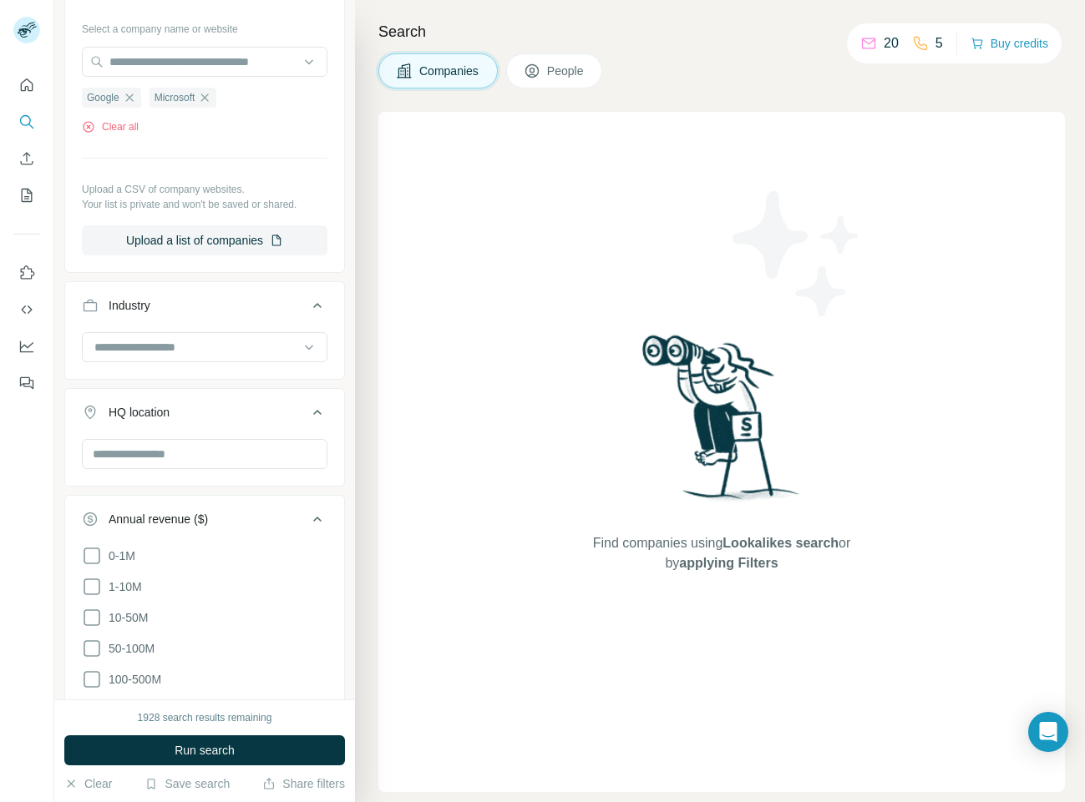
scroll to position [286, 0]
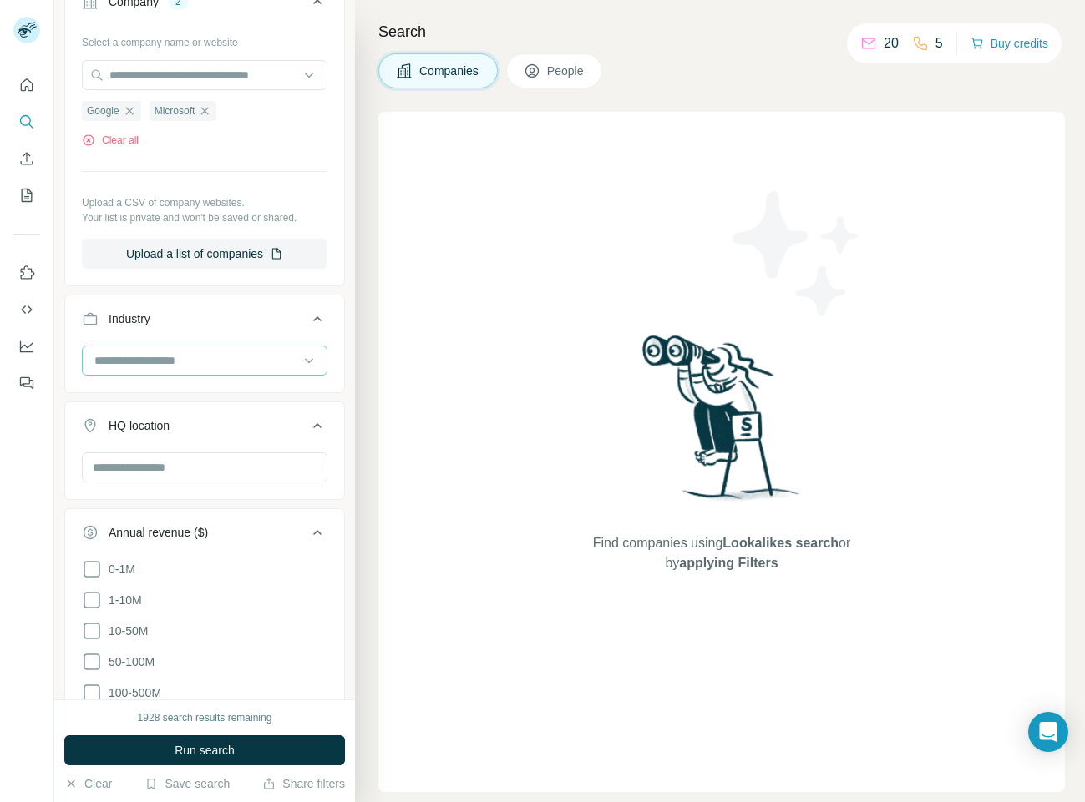
click at [181, 371] on div at bounding box center [196, 360] width 206 height 28
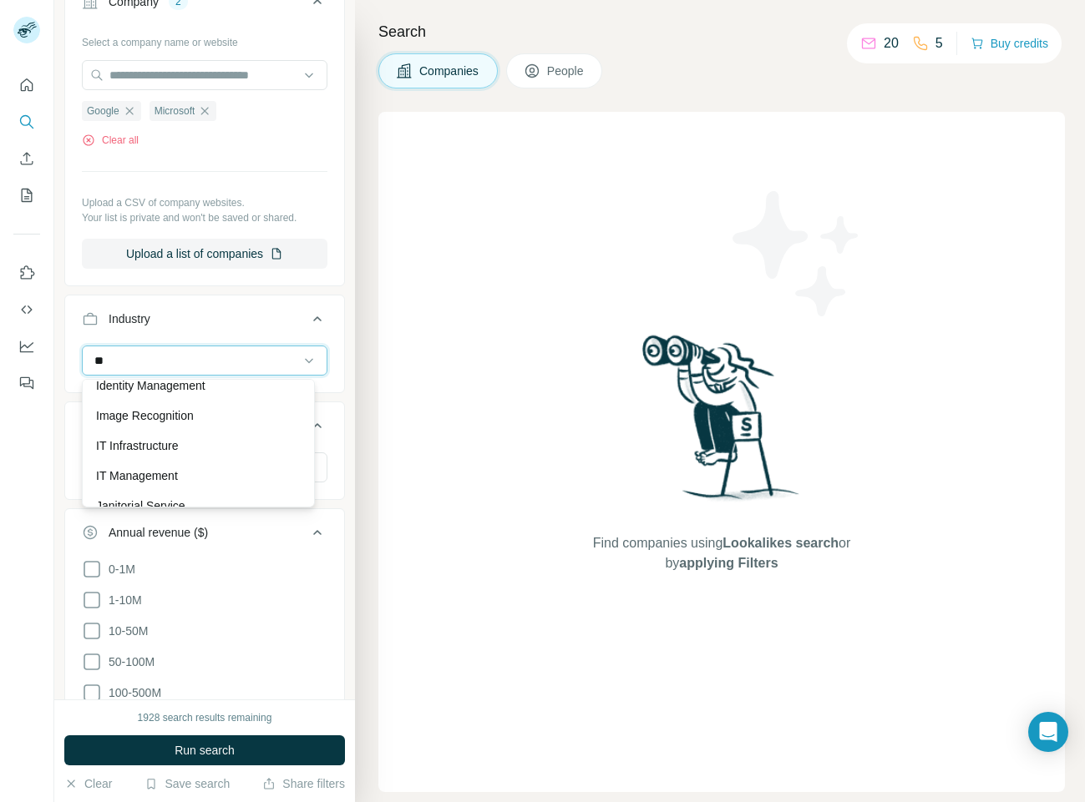
scroll to position [802, 0]
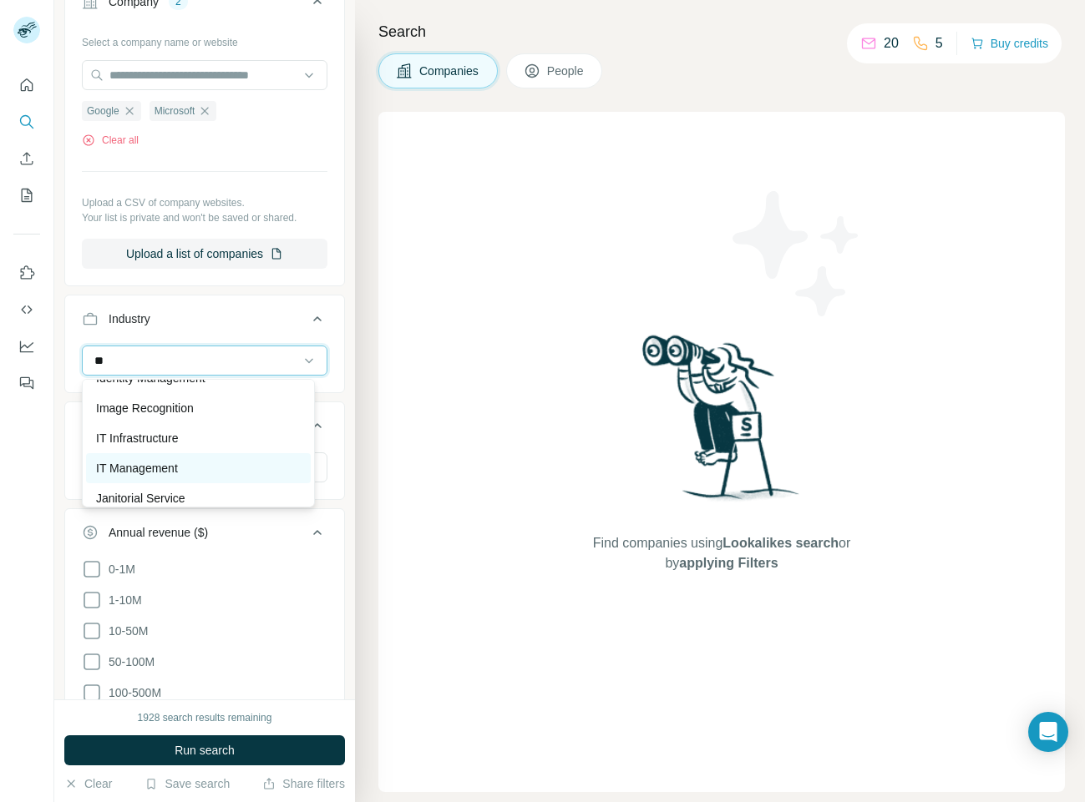
type input "**"
click at [230, 458] on div "IT Management" at bounding box center [198, 468] width 225 height 30
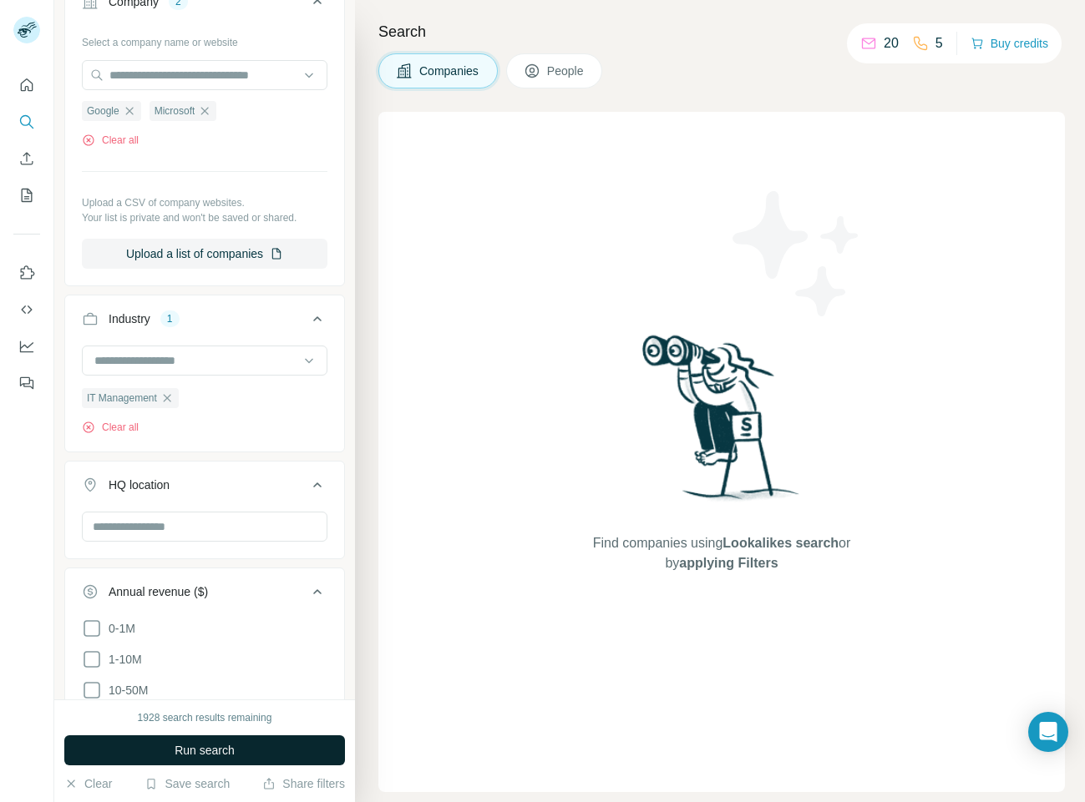
click at [226, 750] on span "Run search" at bounding box center [204, 750] width 60 height 17
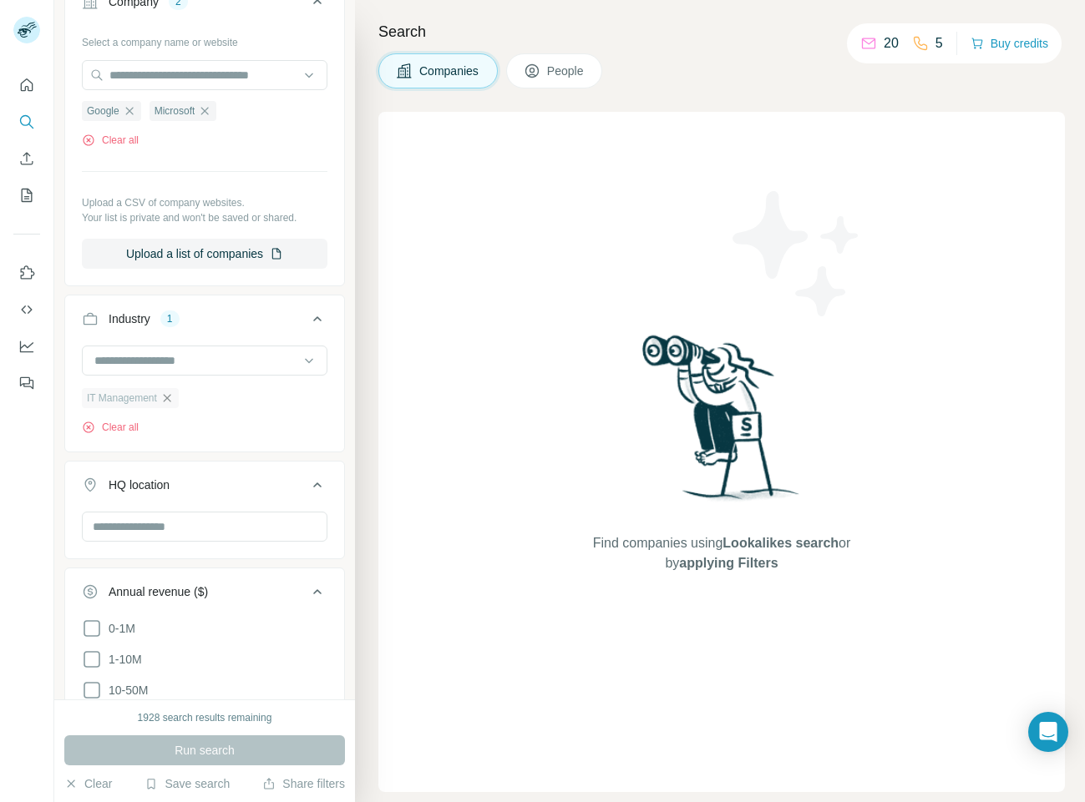
click at [164, 397] on icon "button" at bounding box center [166, 398] width 13 height 13
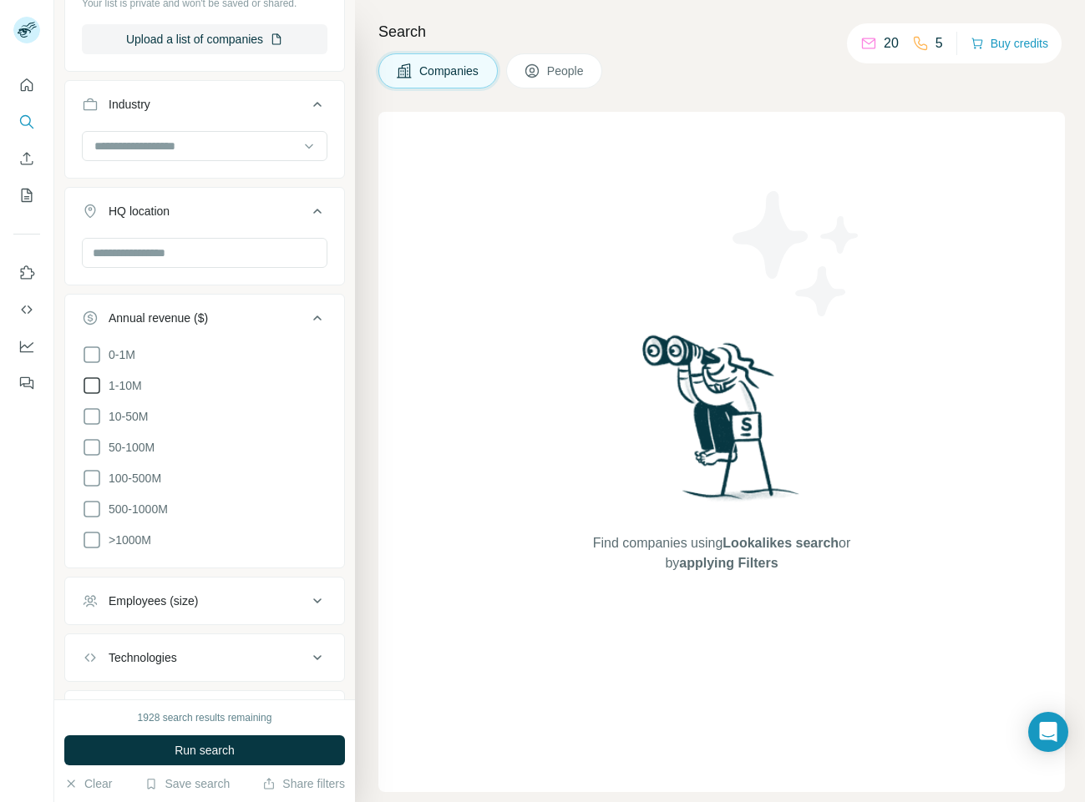
scroll to position [487, 0]
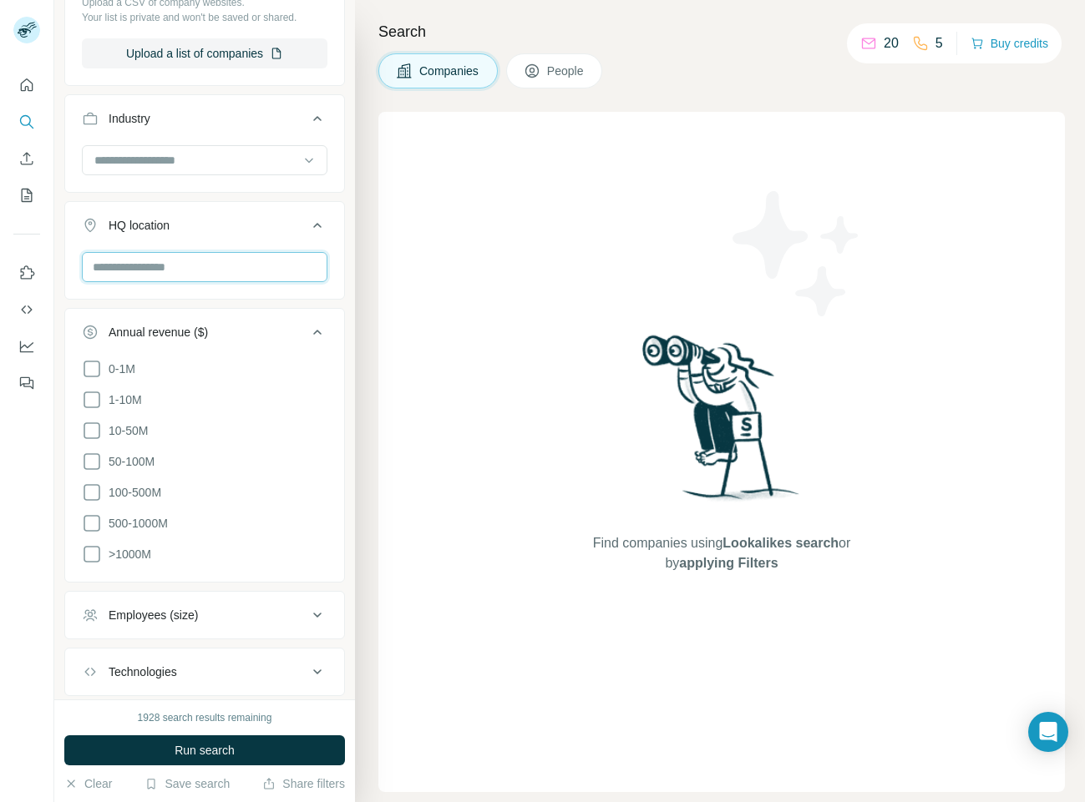
click at [200, 276] on input "text" at bounding box center [204, 267] width 245 height 30
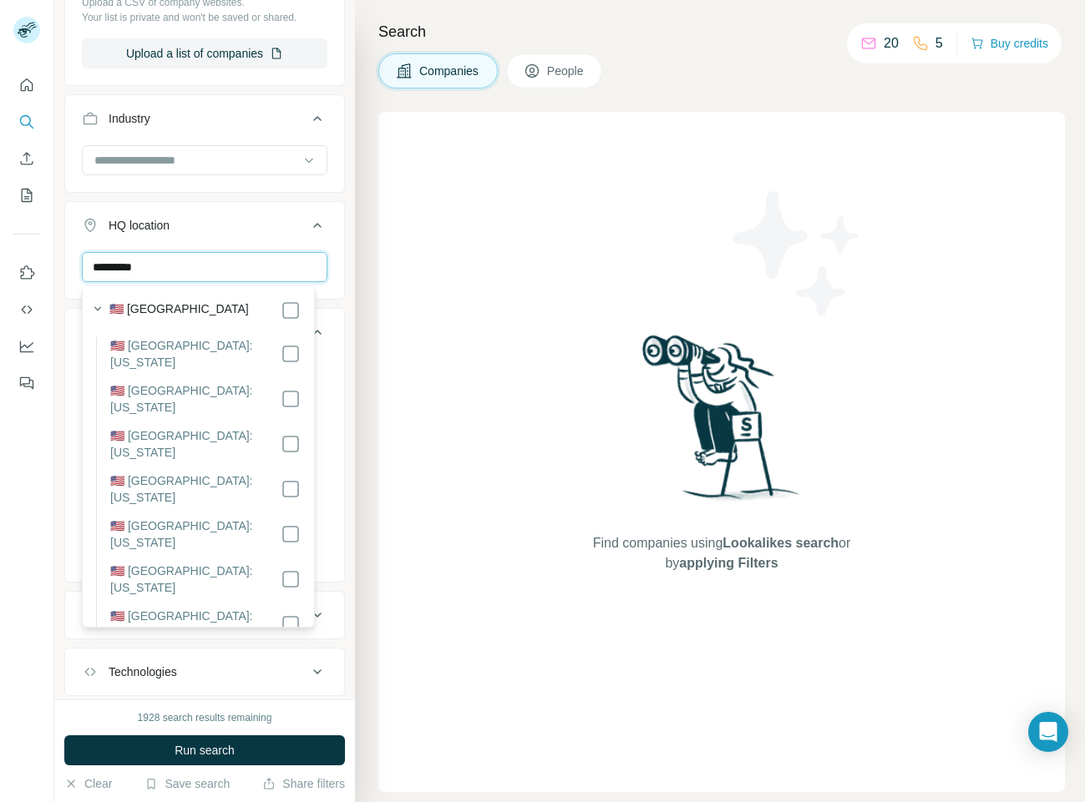
scroll to position [0, 0]
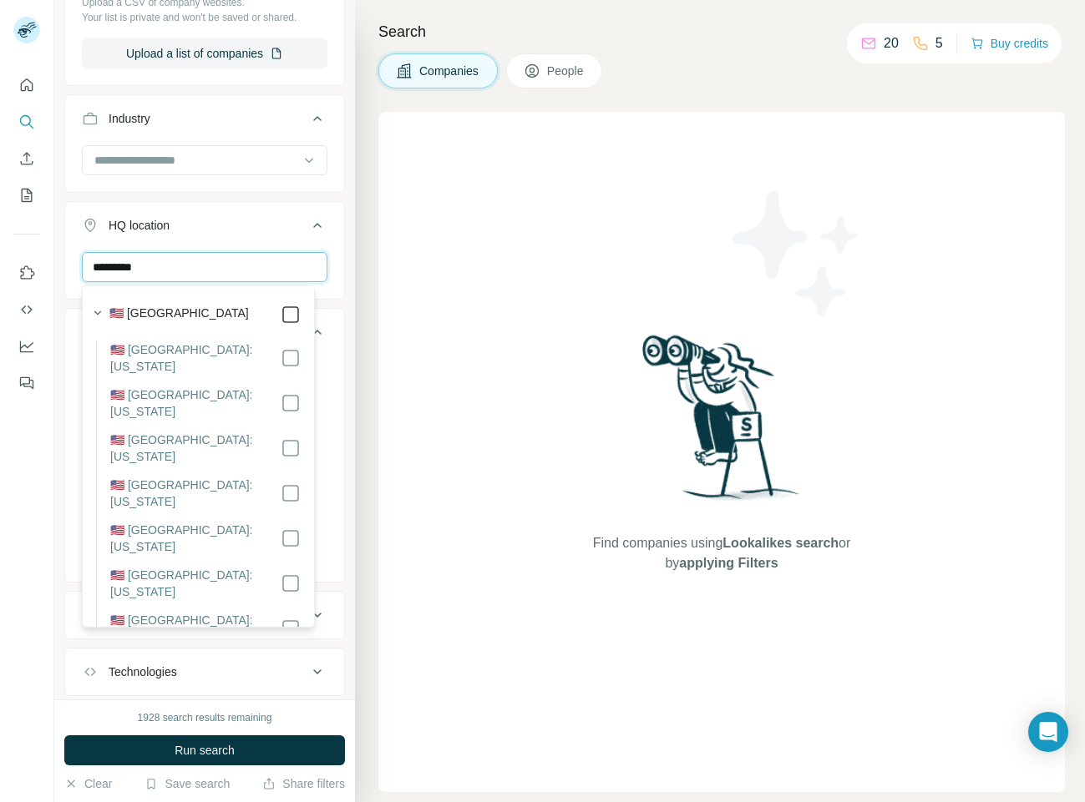
type input "*********"
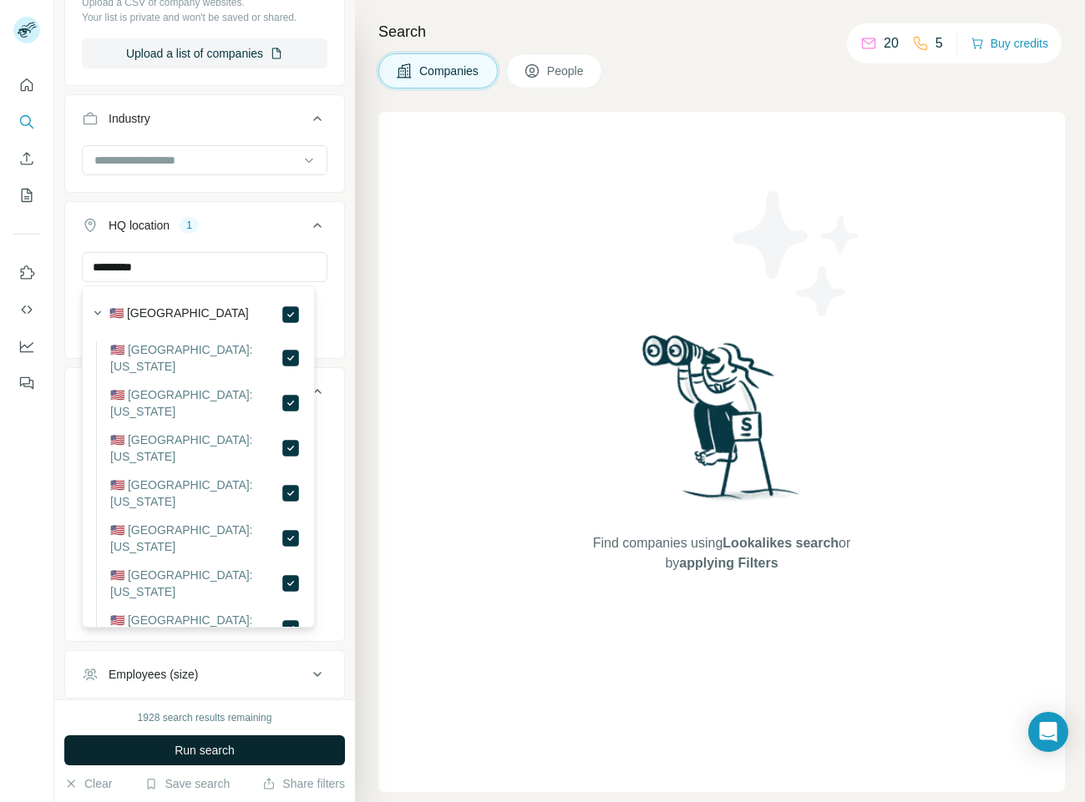
click at [268, 751] on button "Run search" at bounding box center [204, 751] width 281 height 30
